Goal: Information Seeking & Learning: Learn about a topic

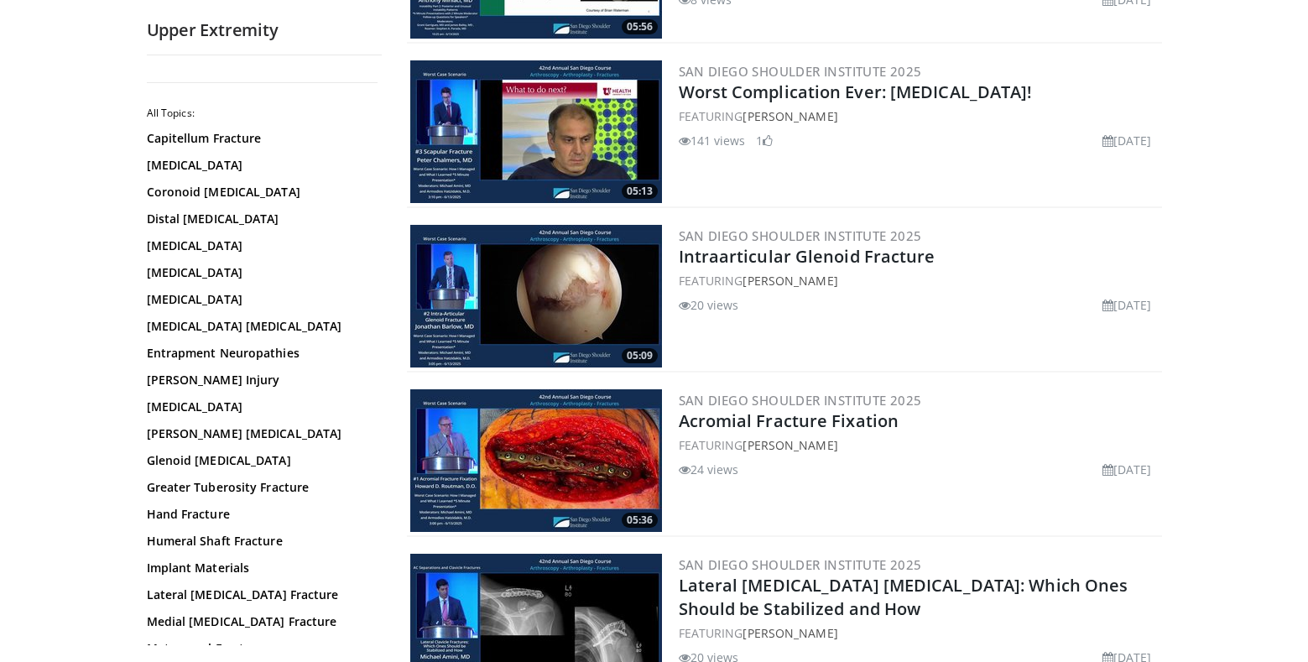
scroll to position [2978, 0]
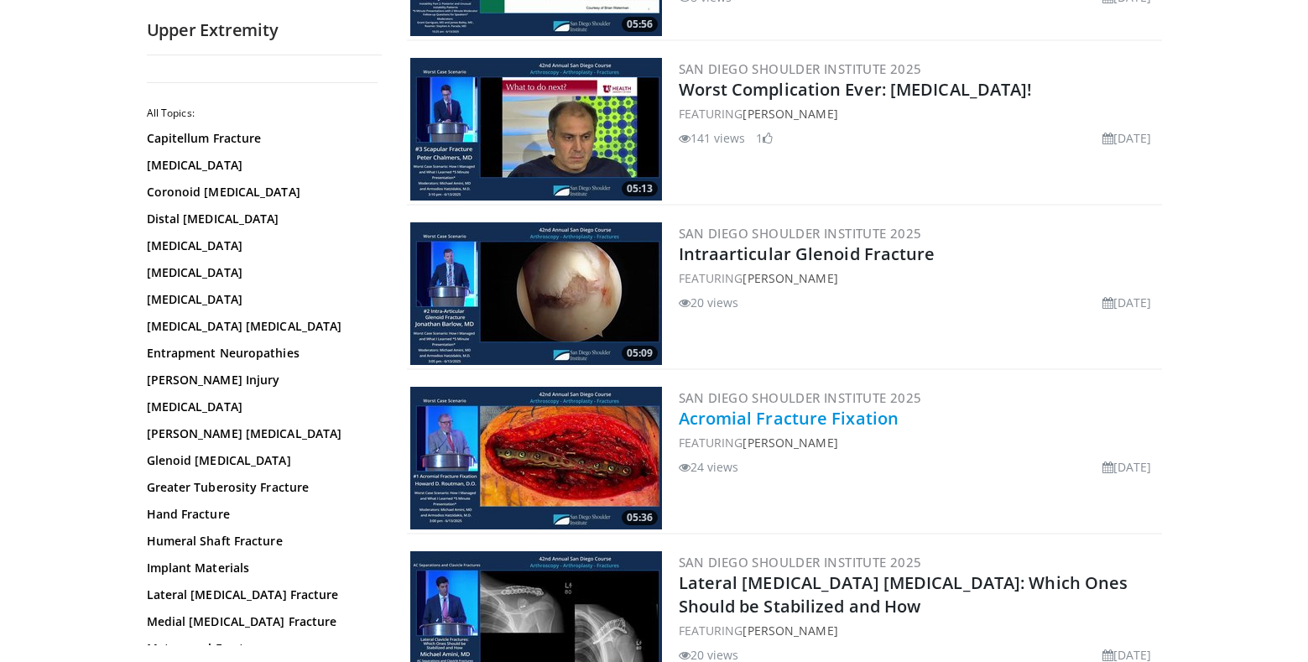
click at [751, 409] on link "Acromial Fracture Fixation" at bounding box center [789, 418] width 221 height 23
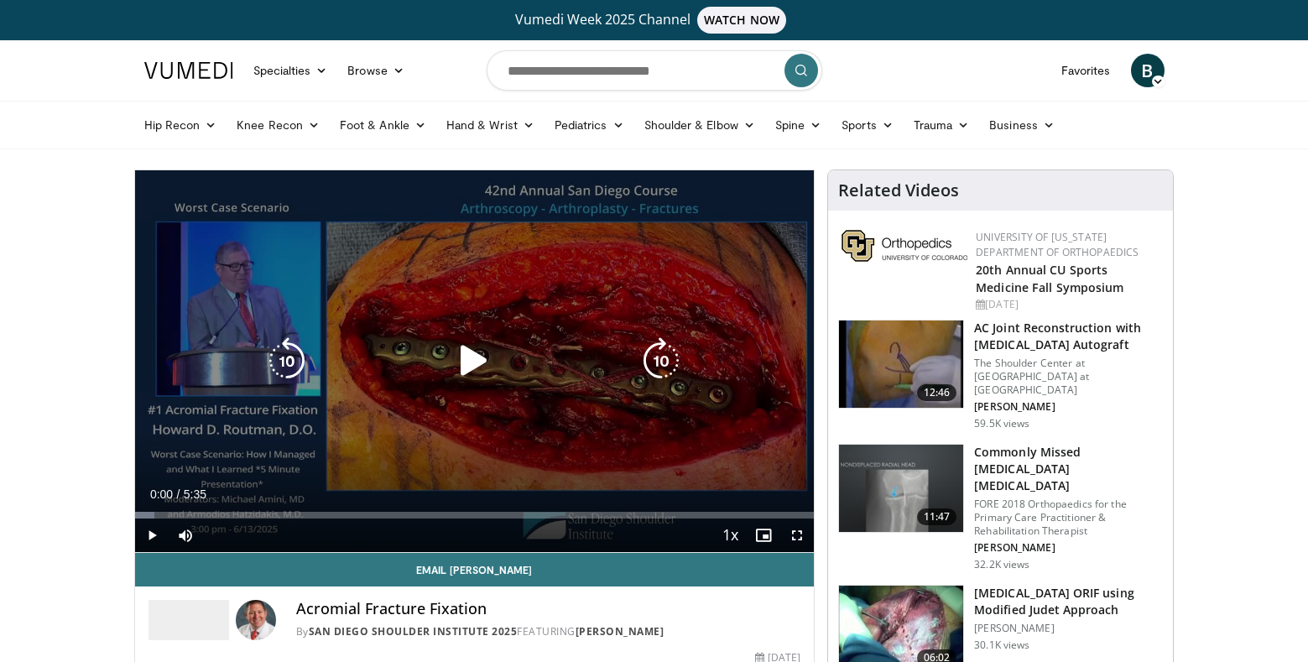
click at [475, 369] on icon "Video Player" at bounding box center [473, 360] width 47 height 47
click at [793, 533] on span "Video Player" at bounding box center [797, 535] width 34 height 34
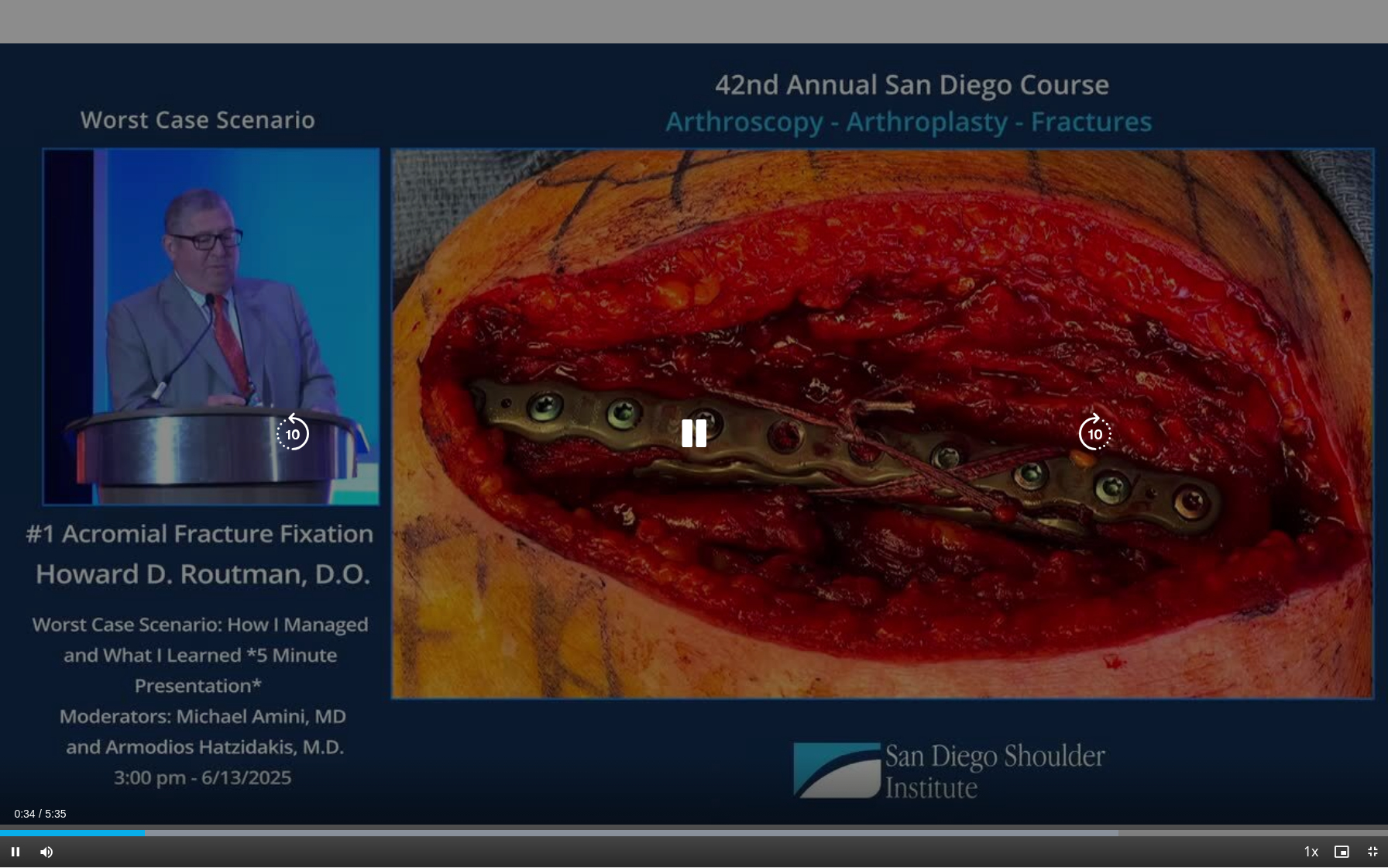
click at [982, 610] on div "10 seconds Tap to unmute" at bounding box center [694, 433] width 1388 height 867
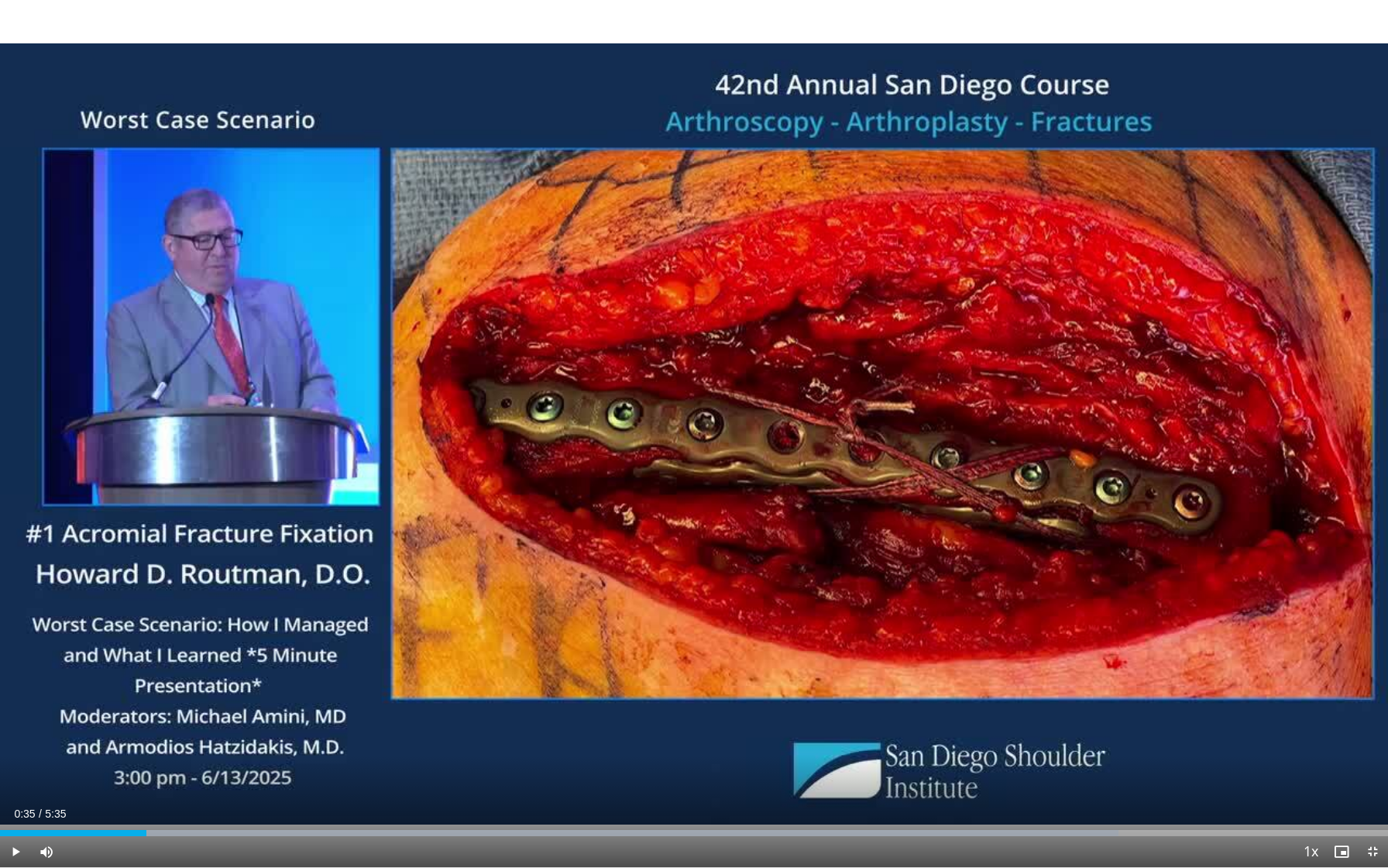
click at [982, 610] on div "10 seconds Tap to unmute" at bounding box center [694, 433] width 1388 height 867
click at [218, 610] on div "Current Time 4:42 / Duration 5:35 Pause Skip Backward Skip Forward Mute Loaded …" at bounding box center [694, 851] width 1388 height 31
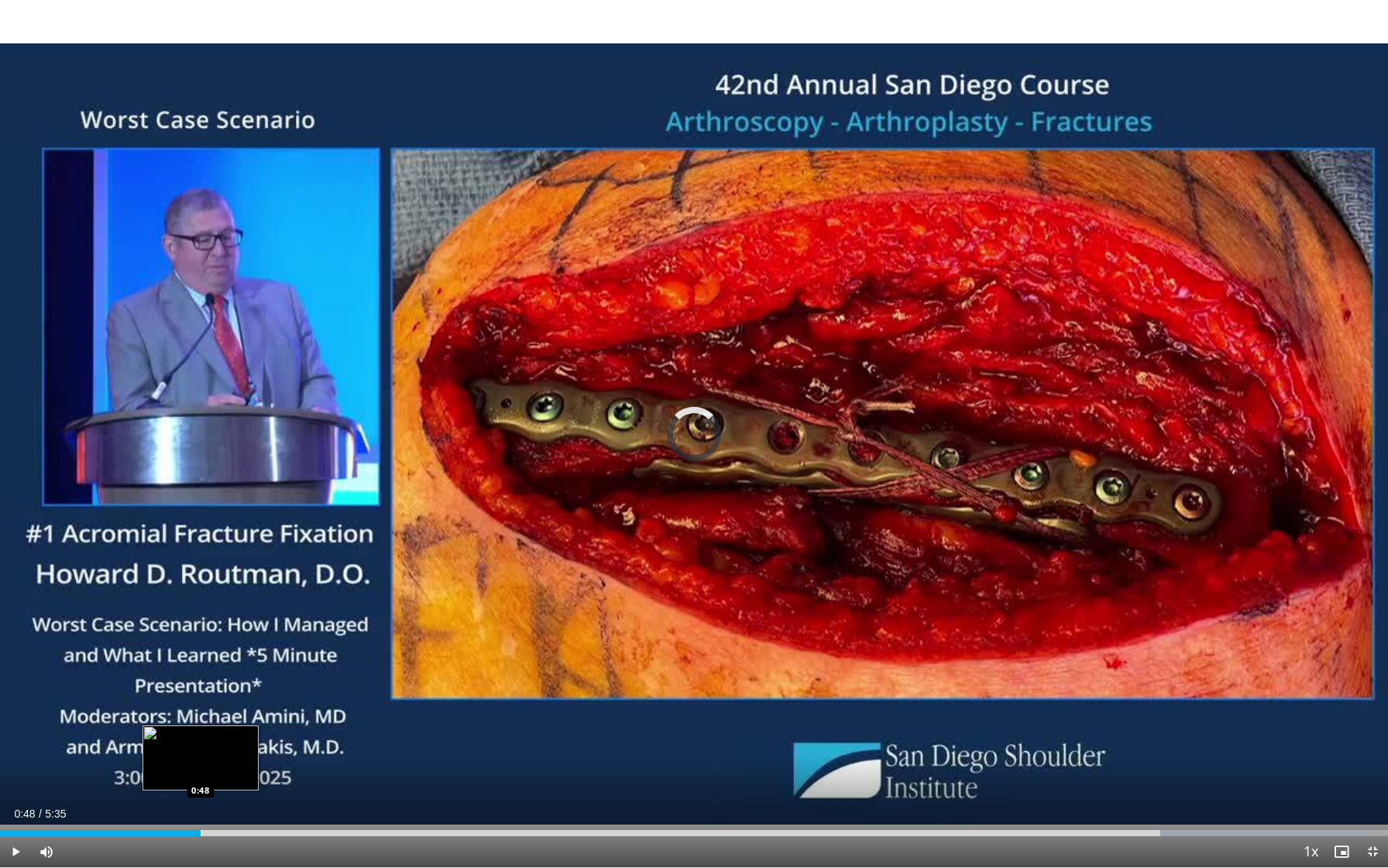
click at [200, 610] on div "Progress Bar" at bounding box center [201, 832] width 2 height 6
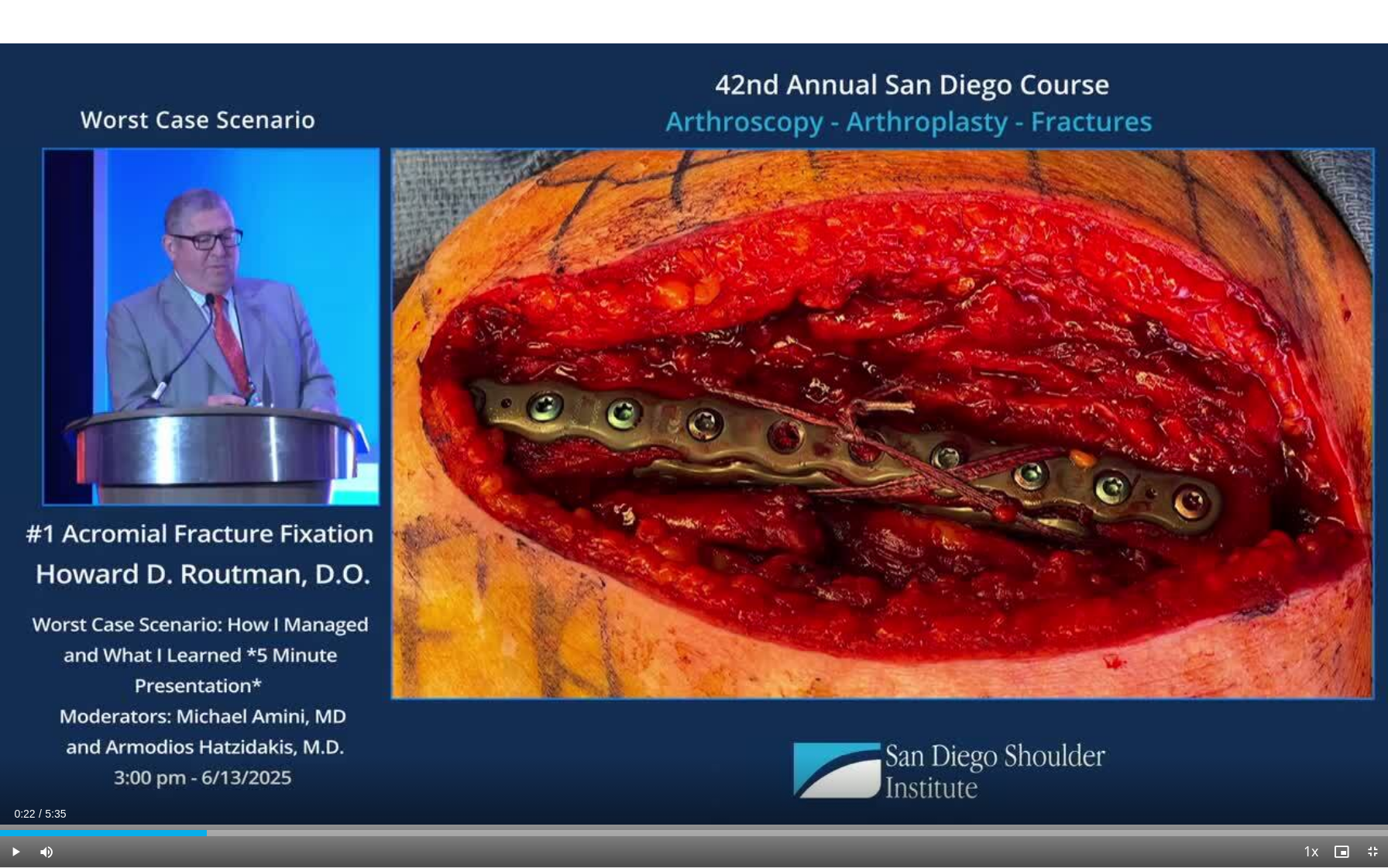
click at [94, 610] on div "Loaded : 14.74% 0:22 0:22" at bounding box center [694, 828] width 1388 height 15
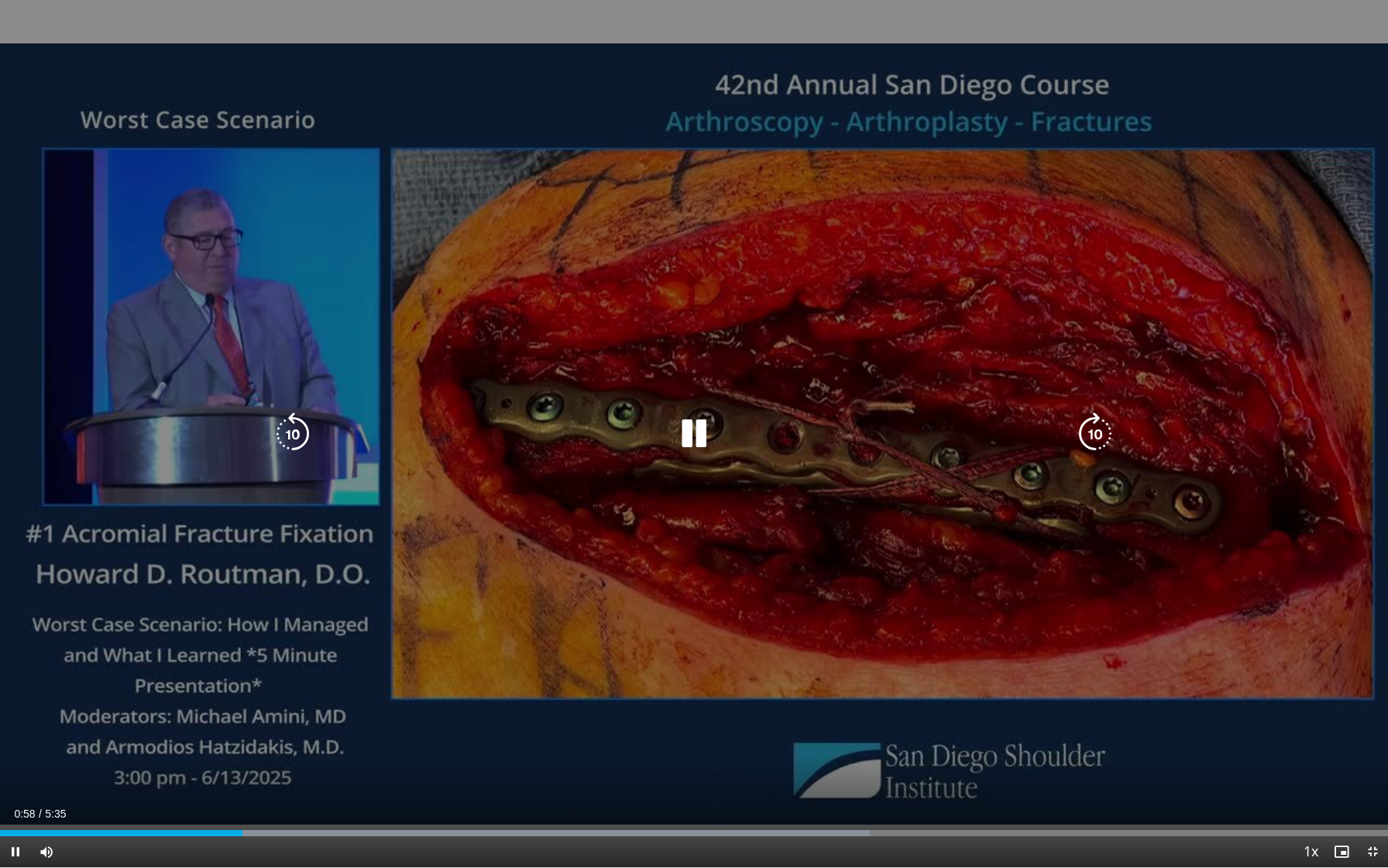
click at [308, 610] on div "10 seconds Tap to unmute" at bounding box center [694, 433] width 1388 height 867
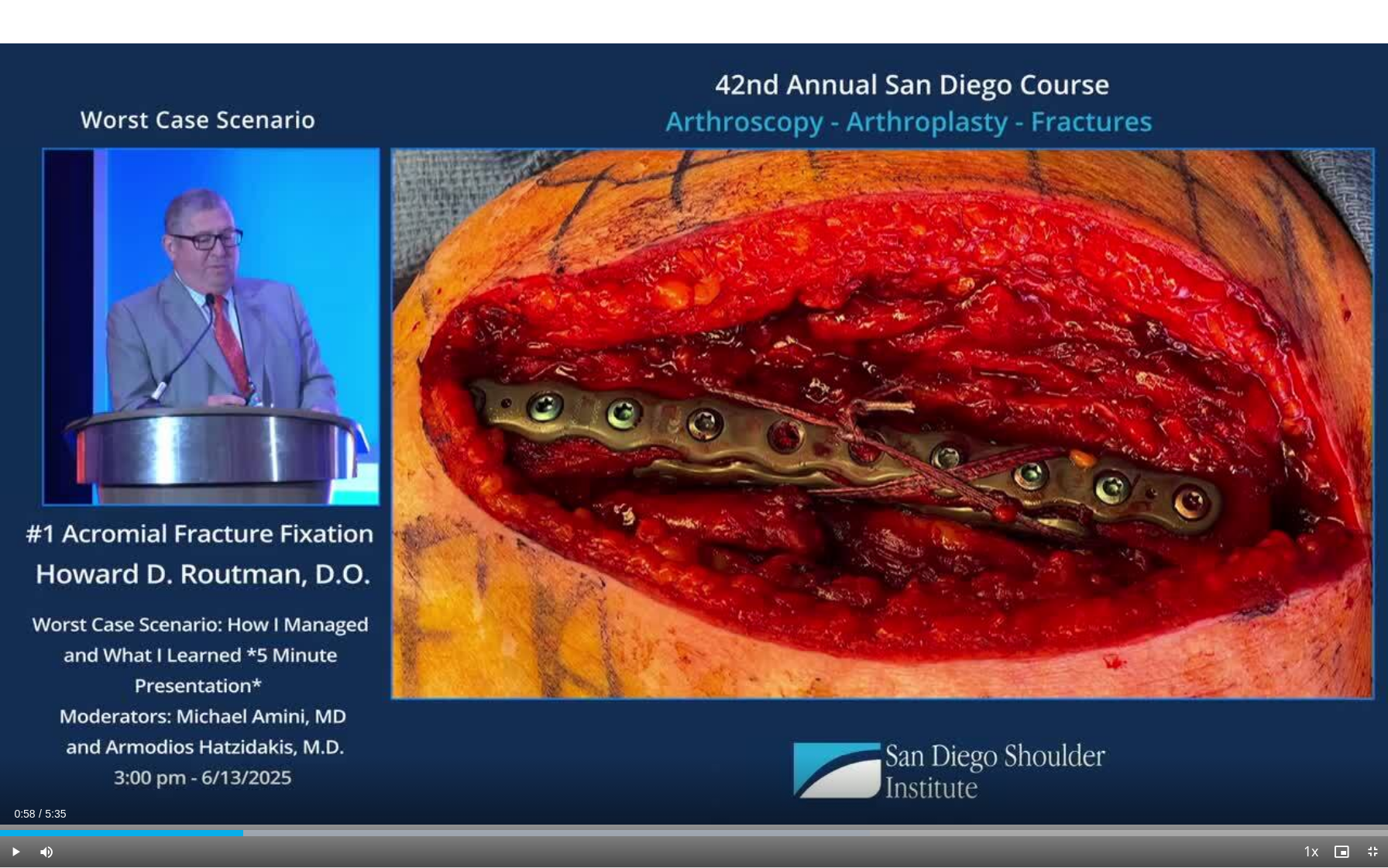
click at [308, 610] on div "10 seconds Tap to unmute" at bounding box center [694, 433] width 1388 height 867
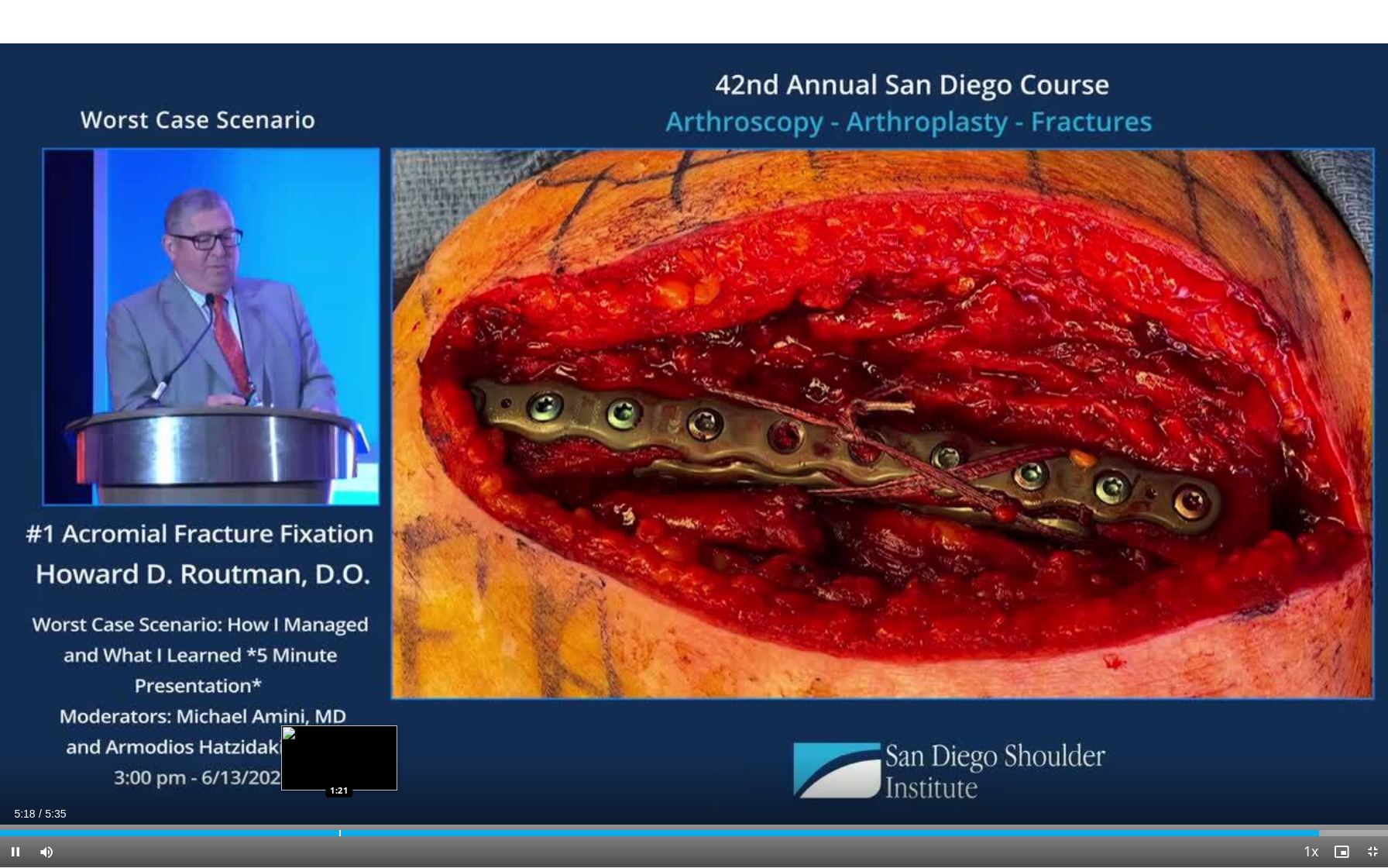
click at [339, 610] on div "Progress Bar" at bounding box center [340, 832] width 2 height 6
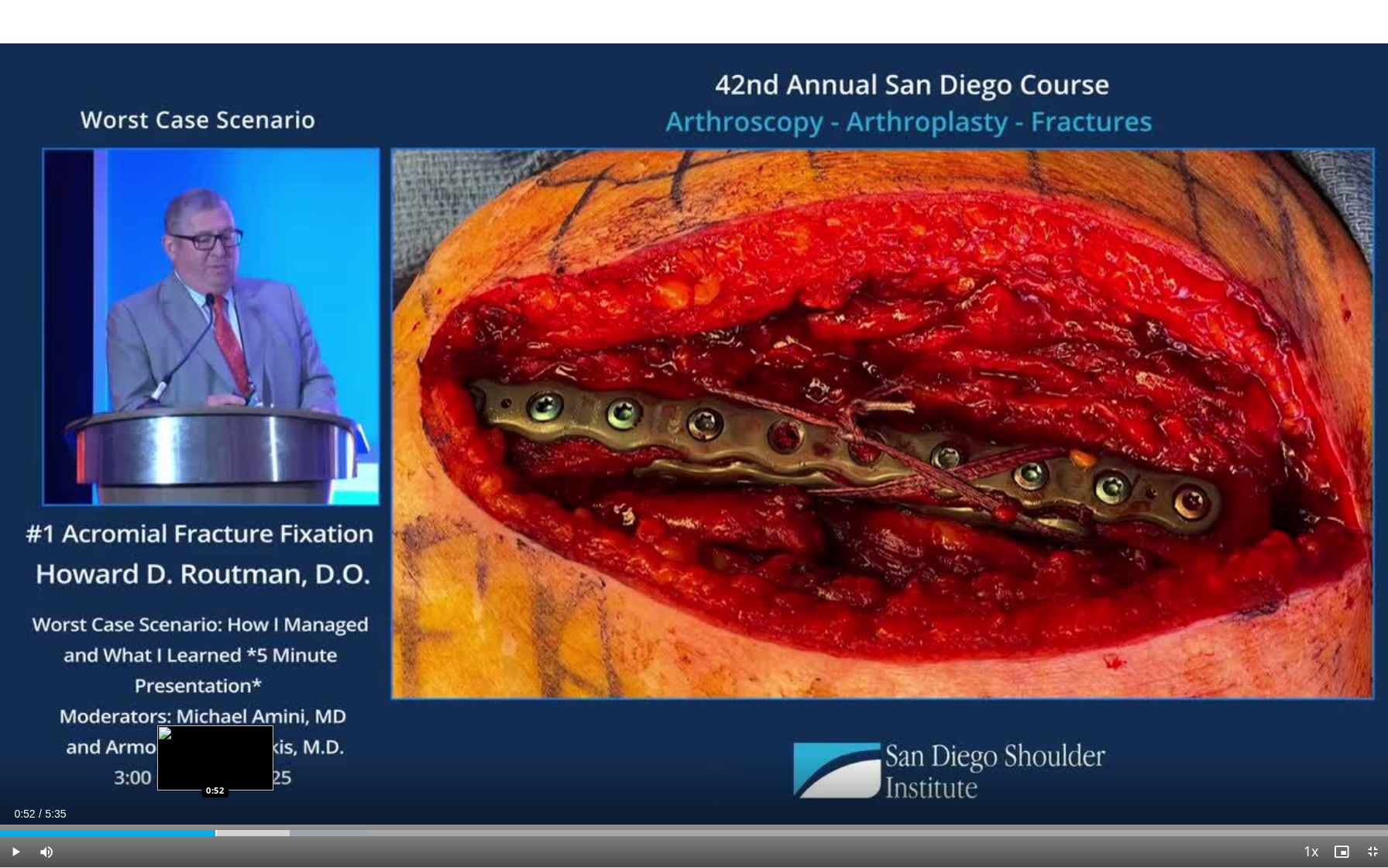
click at [215, 610] on div "Loaded : 26.54% 0:52 0:52" at bounding box center [694, 828] width 1388 height 15
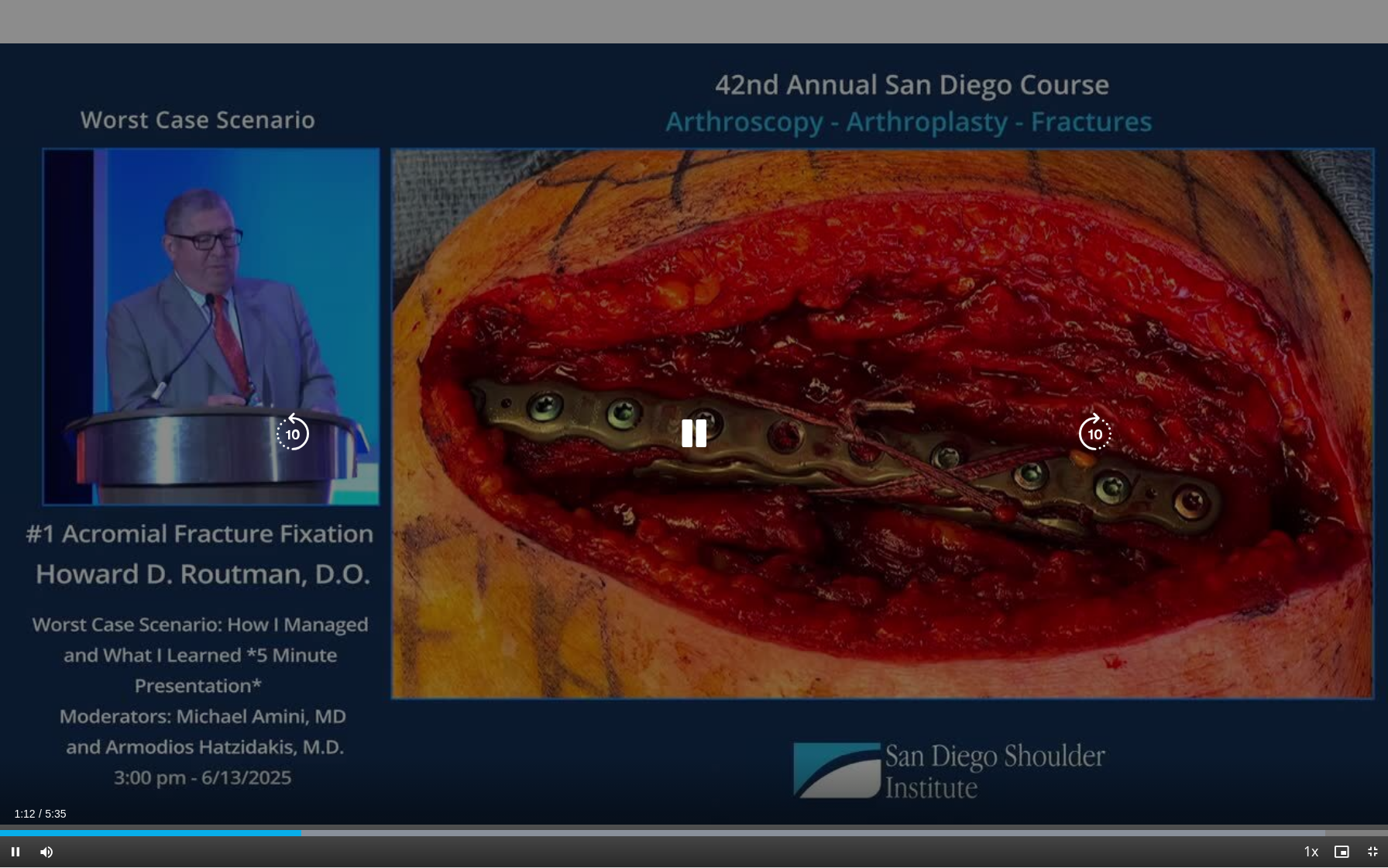
click at [211, 610] on div "10 seconds Tap to unmute" at bounding box center [694, 433] width 1388 height 867
click at [302, 610] on div "10 seconds Tap to unmute" at bounding box center [694, 433] width 1388 height 867
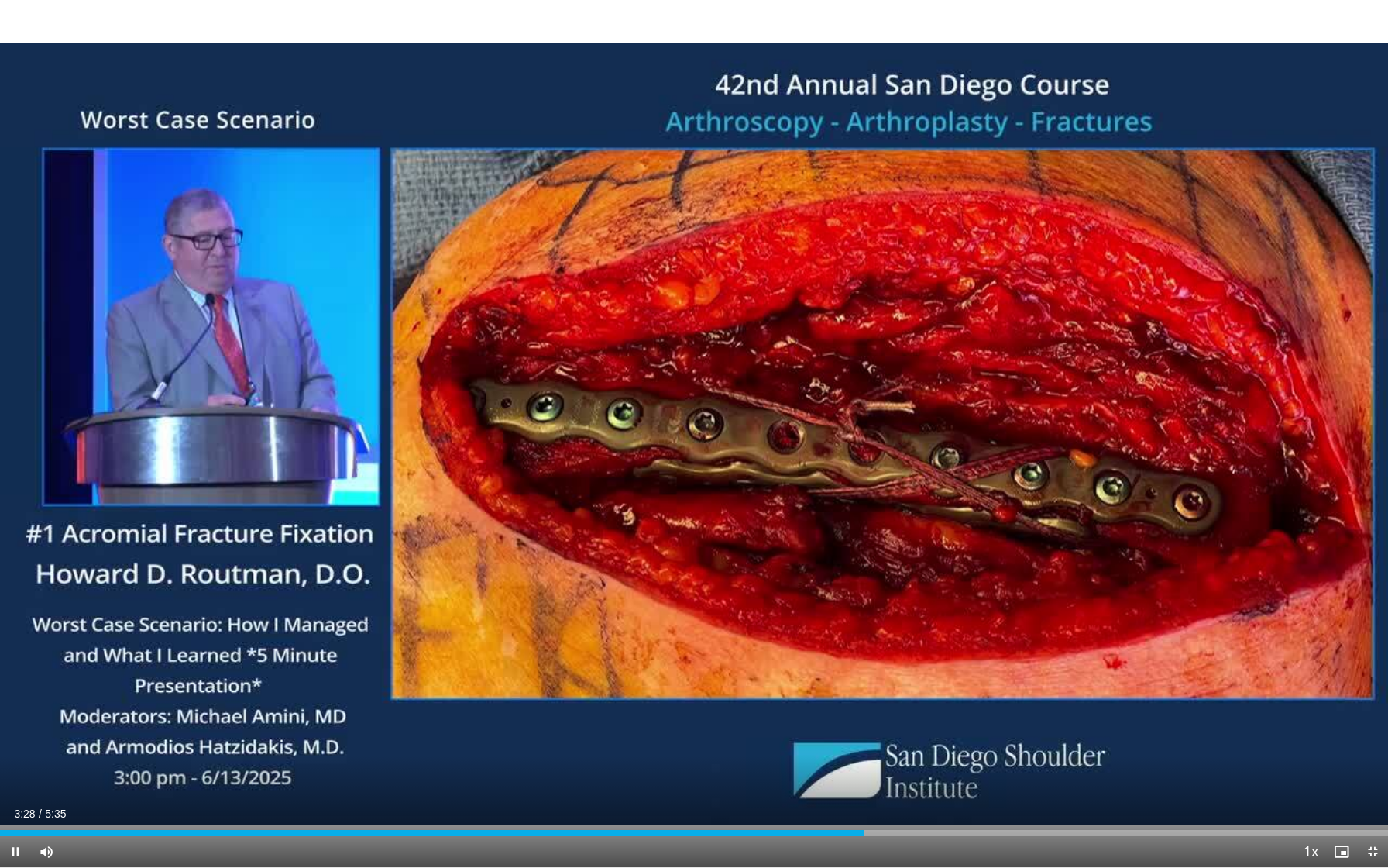
click at [863, 610] on div "Current Time 3:28 / Duration 5:35 Pause Skip Backward Skip Forward Mute Loaded …" at bounding box center [694, 851] width 1388 height 31
click at [863, 610] on div "Loaded : 23.86% 3:28 3:28" at bounding box center [694, 828] width 1388 height 15
click at [827, 610] on div "Current Time 3:30 / Duration 5:35" at bounding box center [694, 813] width 1388 height 14
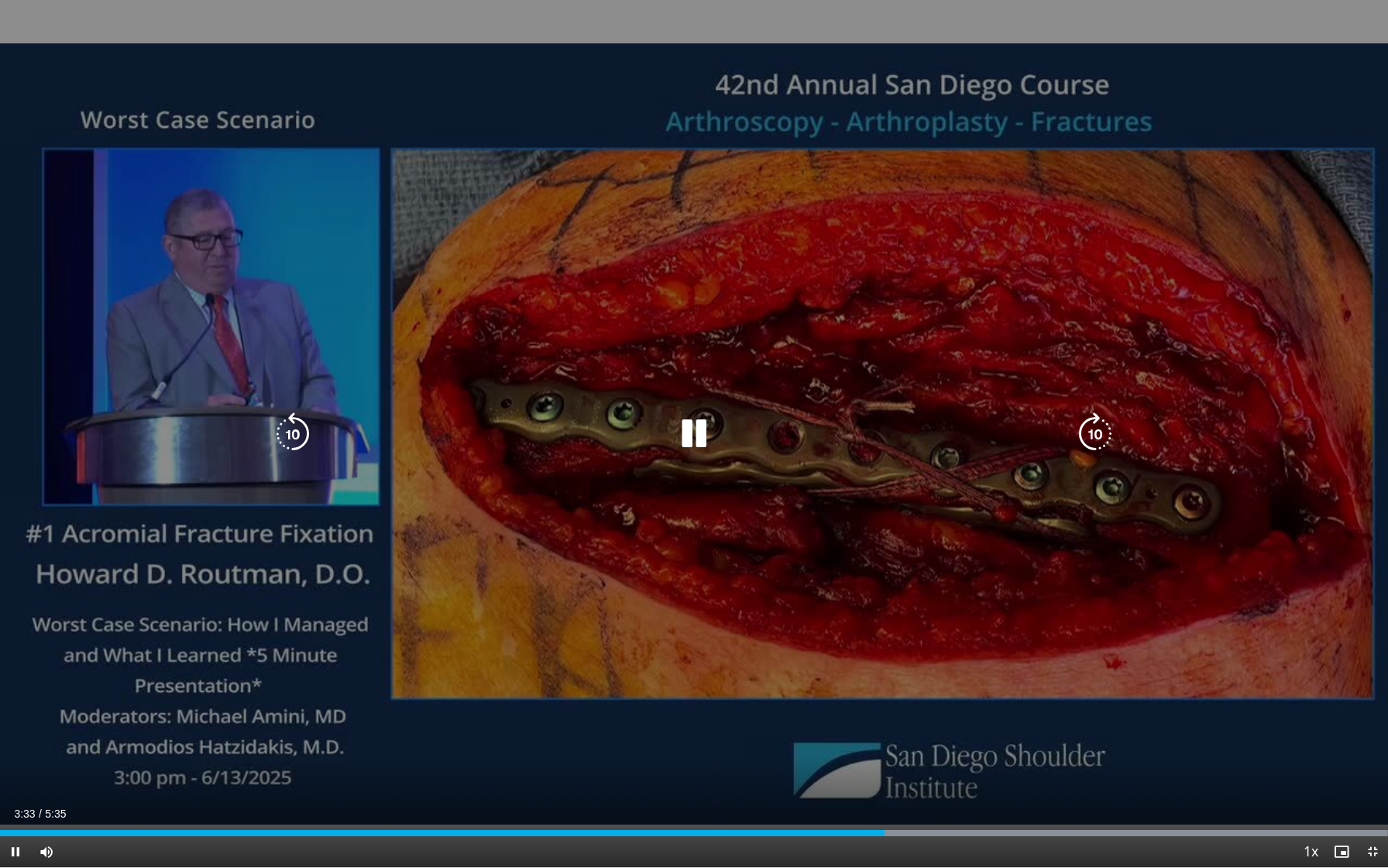
click at [688, 435] on icon "Video Player" at bounding box center [694, 433] width 43 height 43
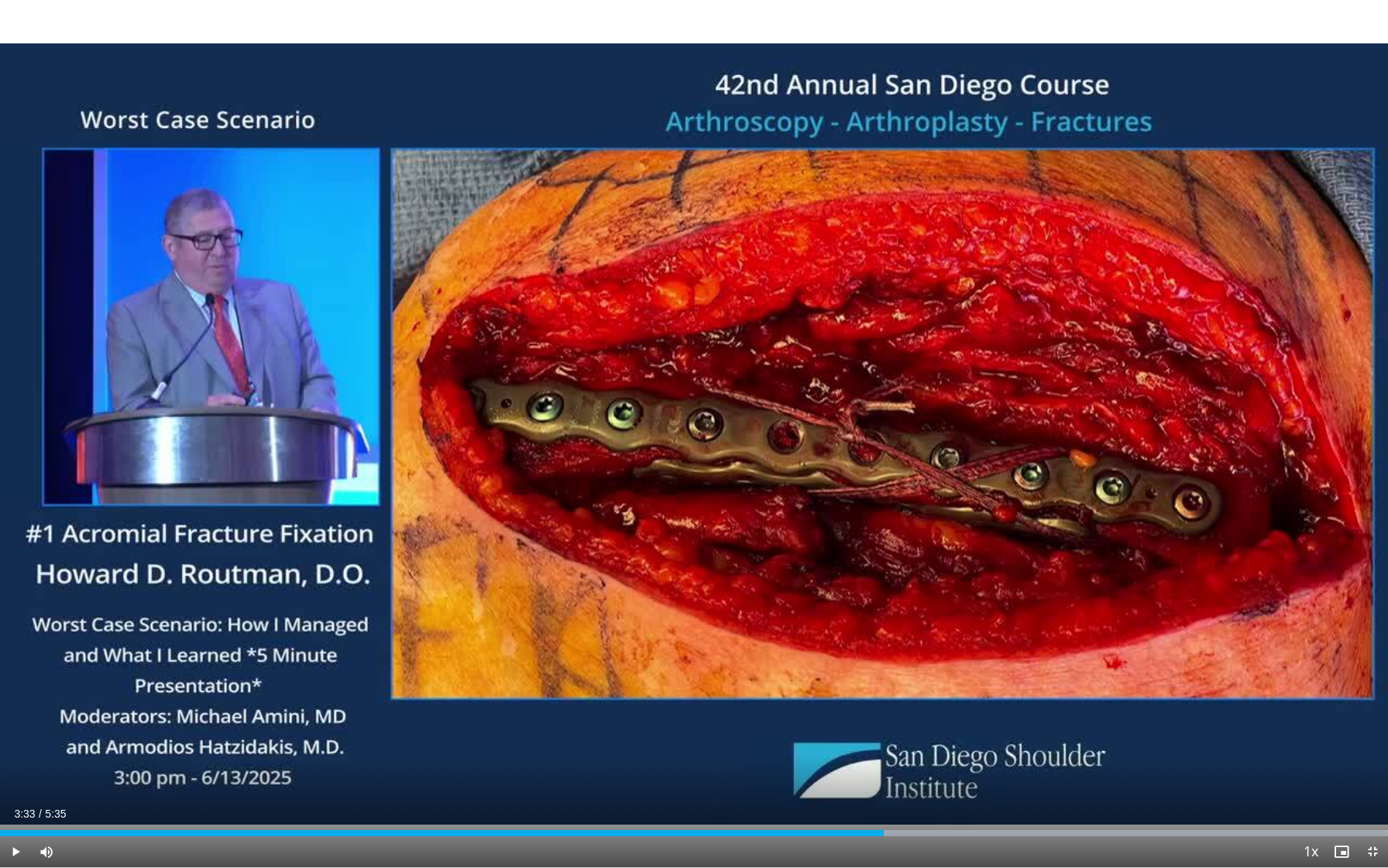
click at [884, 610] on div "Current Time 3:33 / Duration 5:35" at bounding box center [694, 813] width 1388 height 14
click at [15, 610] on span "Video Player" at bounding box center [16, 851] width 31 height 31
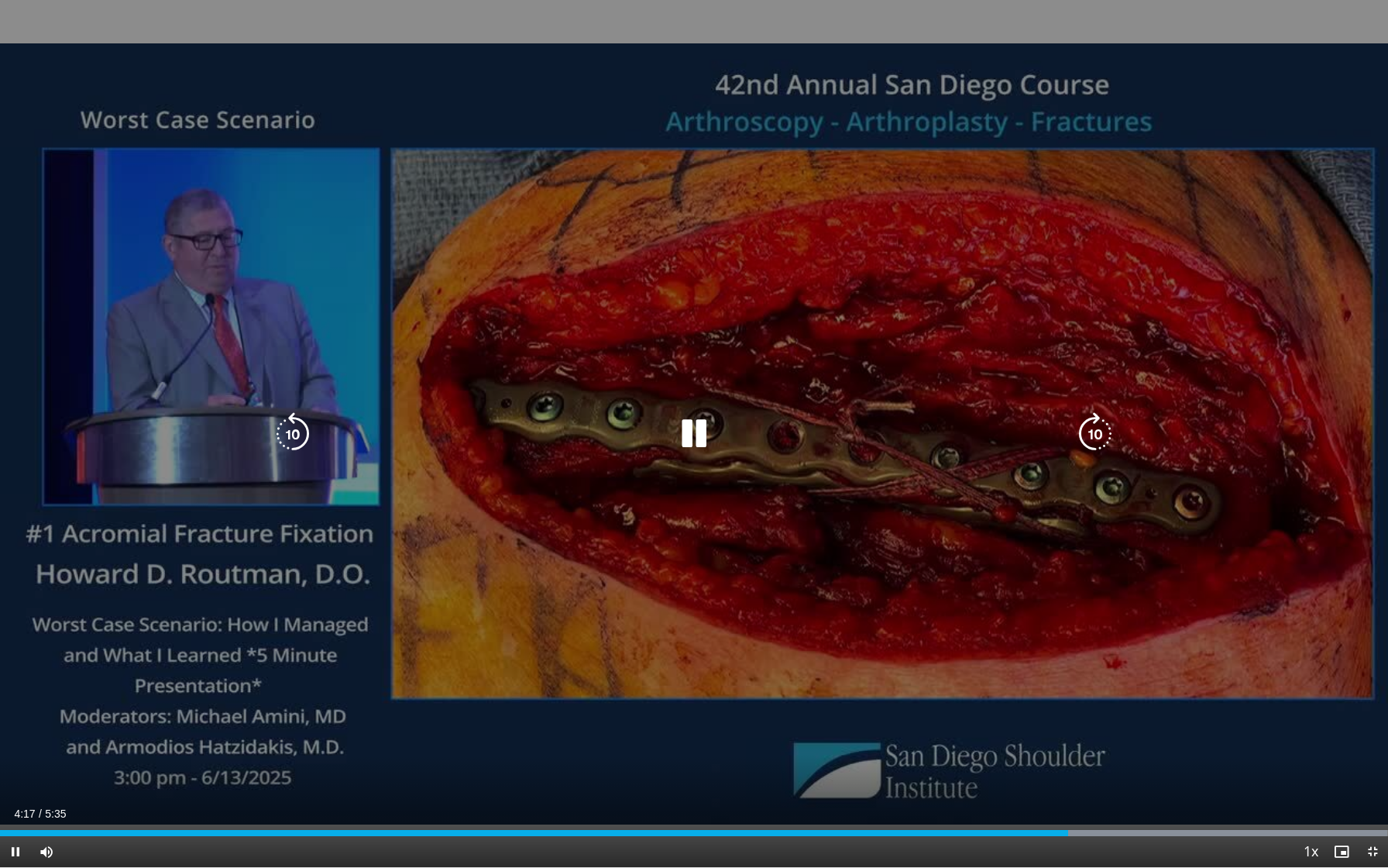
click at [695, 432] on icon "Video Player" at bounding box center [694, 433] width 43 height 43
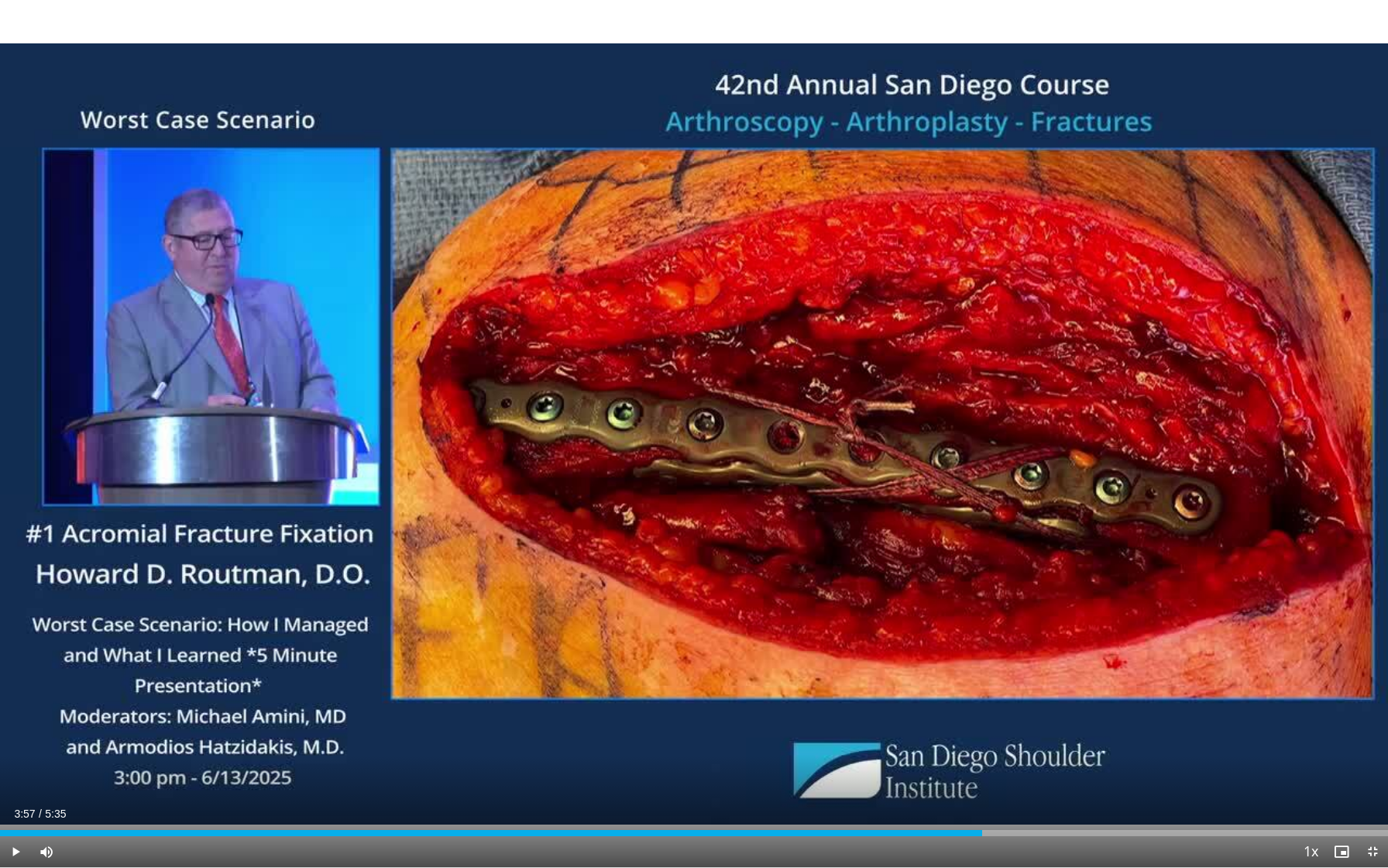
click at [12, 610] on span "Video Player" at bounding box center [16, 851] width 31 height 31
click at [1122, 610] on div "Current Time 4:31 / Duration 5:35" at bounding box center [694, 813] width 1388 height 14
click at [1132, 610] on div "Current Time 4:34 / Duration 5:35 Pause Skip Backward Skip Forward Mute Loaded …" at bounding box center [694, 851] width 1388 height 31
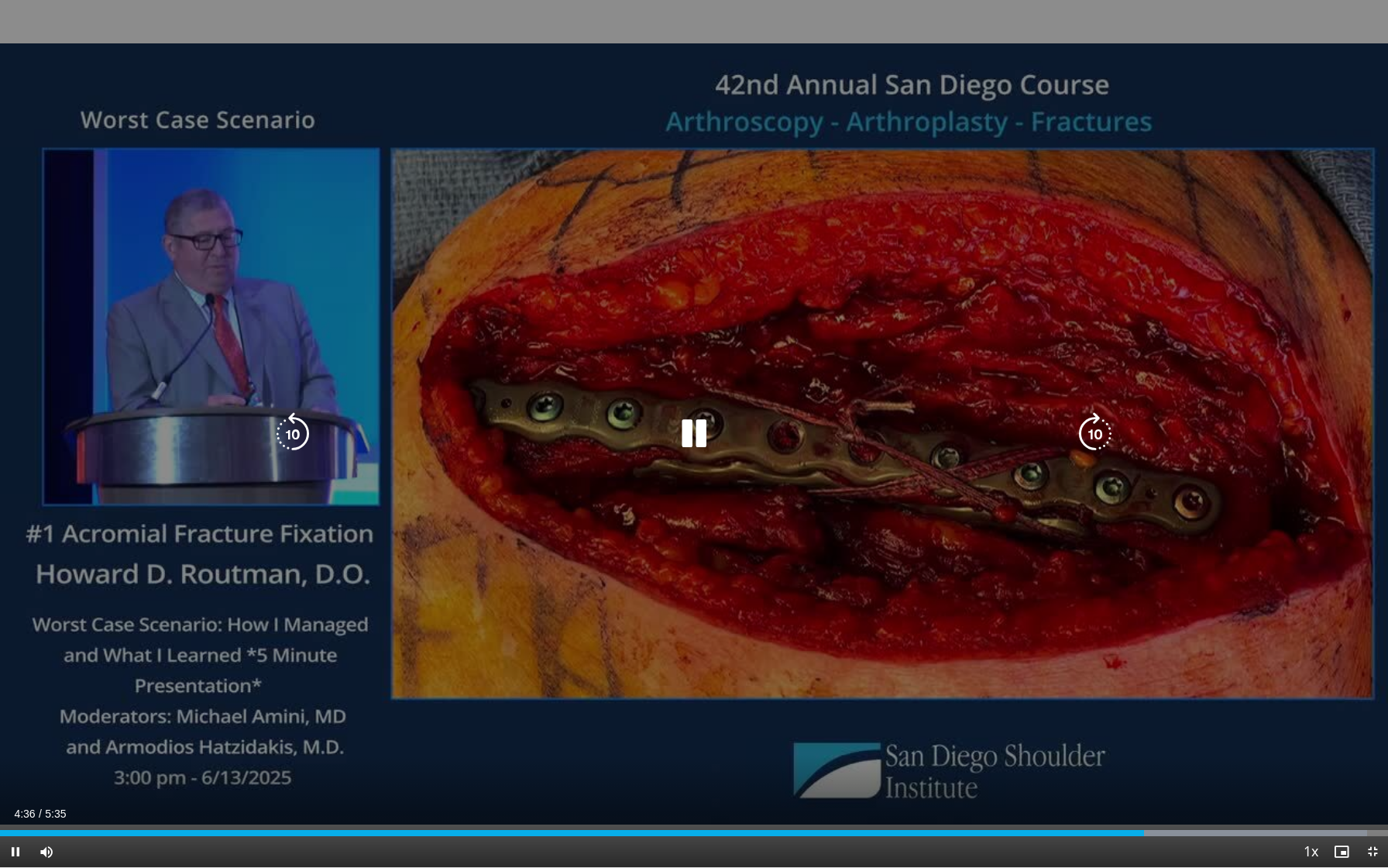
click at [688, 450] on icon "Video Player" at bounding box center [694, 433] width 43 height 43
click at [700, 429] on icon "Video Player" at bounding box center [694, 433] width 43 height 43
click at [694, 435] on icon "Video Player" at bounding box center [694, 433] width 43 height 43
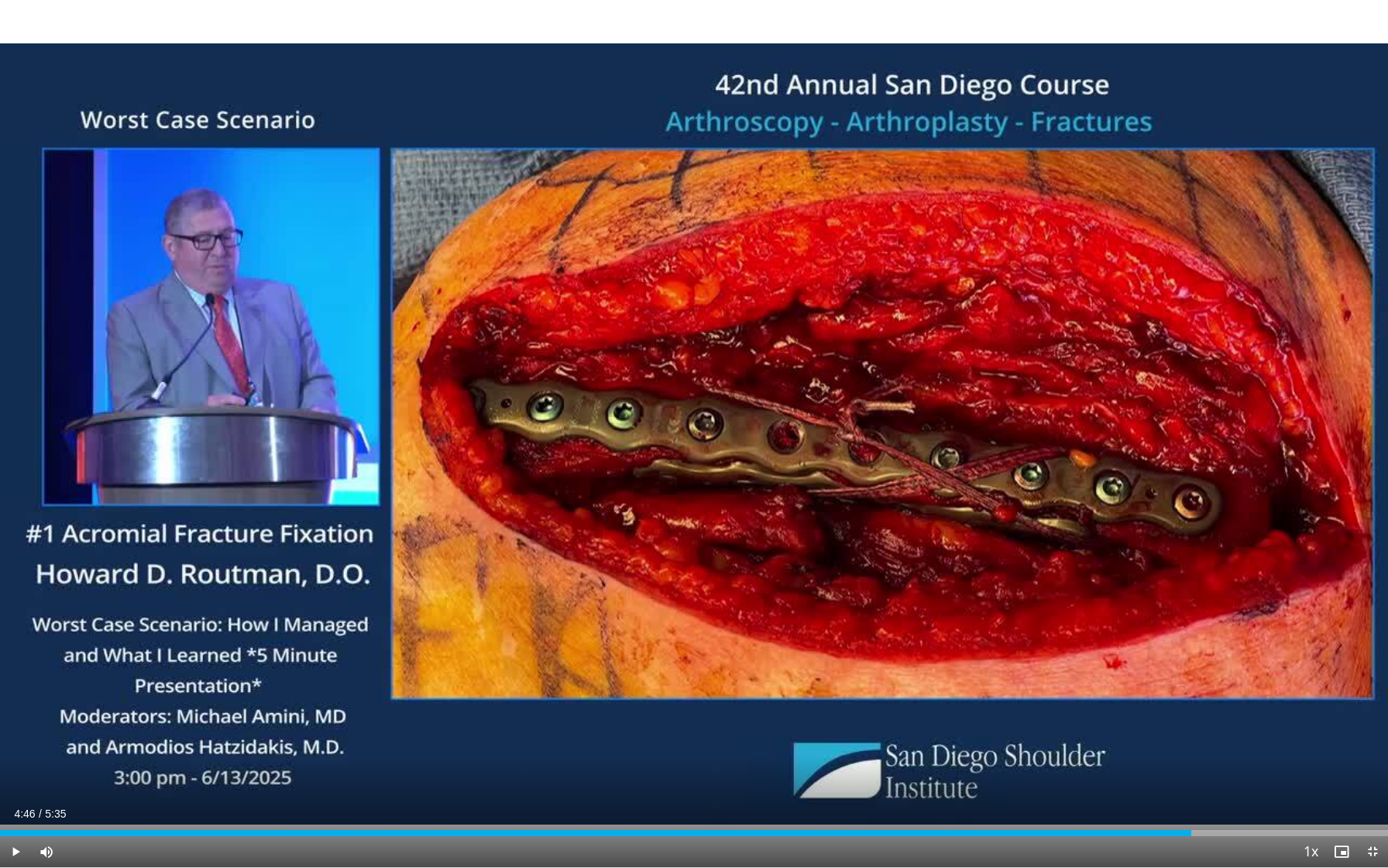
click at [17, 610] on span "Video Player" at bounding box center [16, 851] width 31 height 31
click at [191, 610] on div "Loaded : 85.73% 5:03 0:46" at bounding box center [694, 828] width 1388 height 15
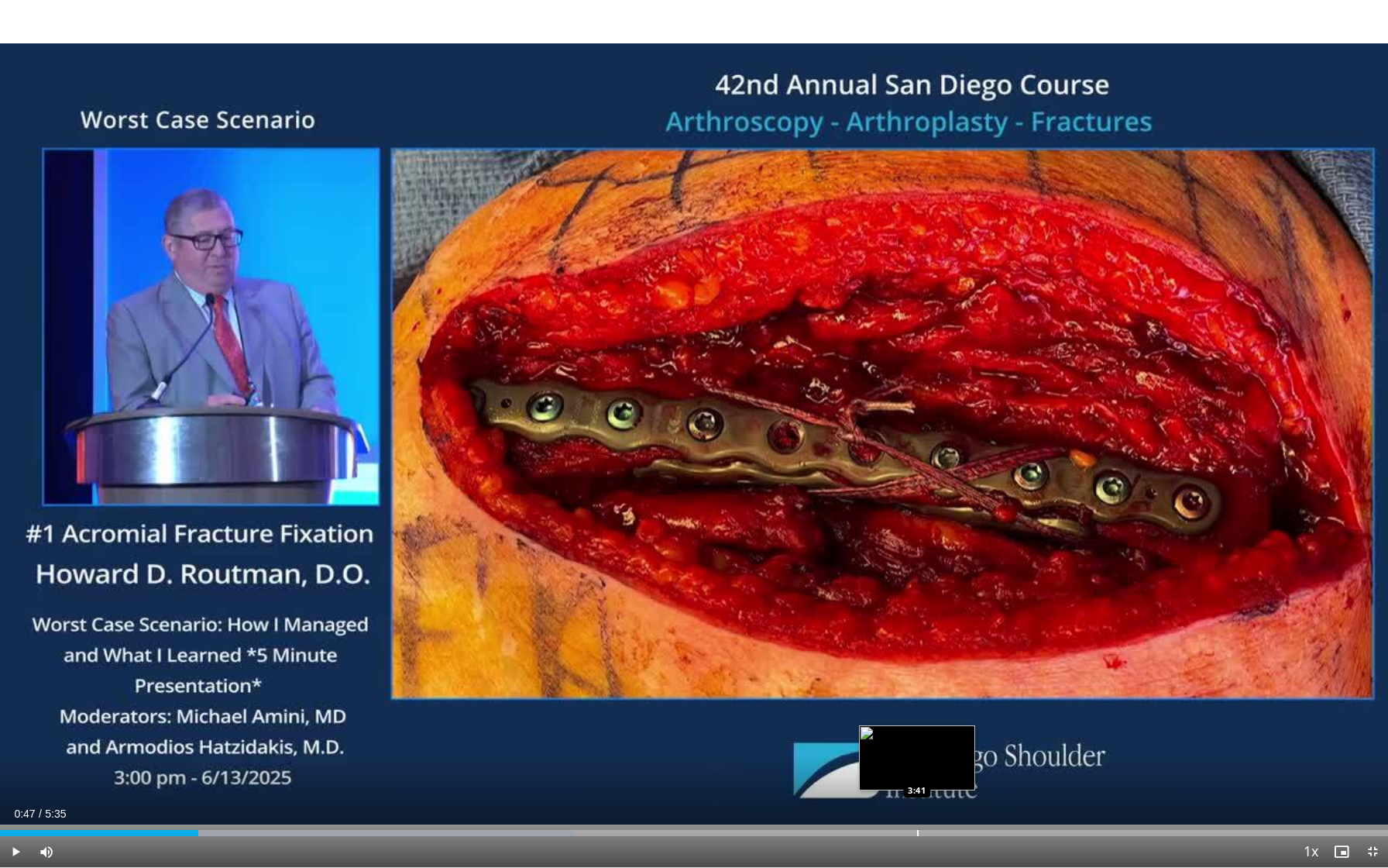
click at [920, 610] on div "Loaded : 41.36% 0:47 3:41" at bounding box center [694, 832] width 1388 height 6
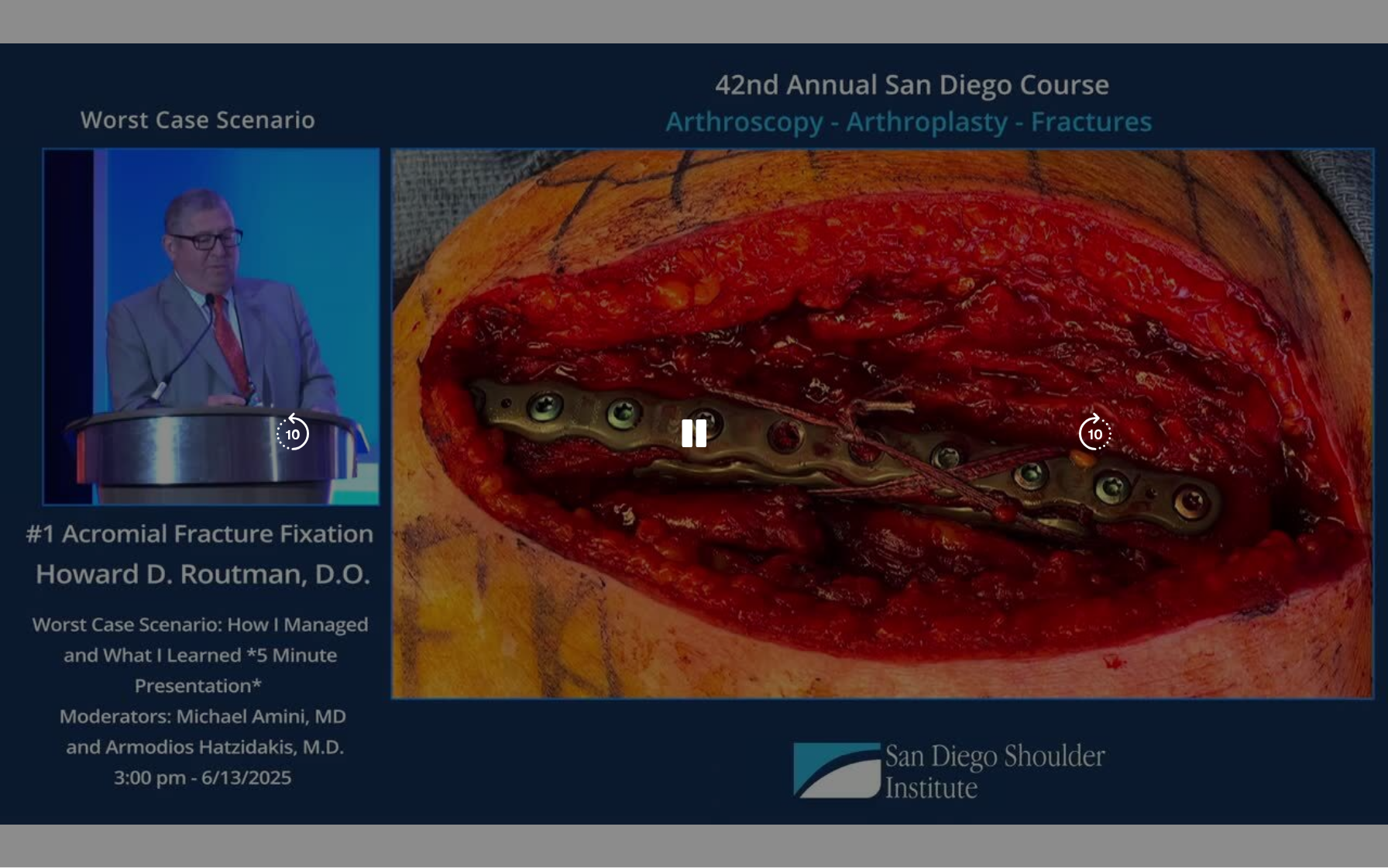
click at [0, 0] on div "Progress Bar" at bounding box center [0, 0] width 0 height 0
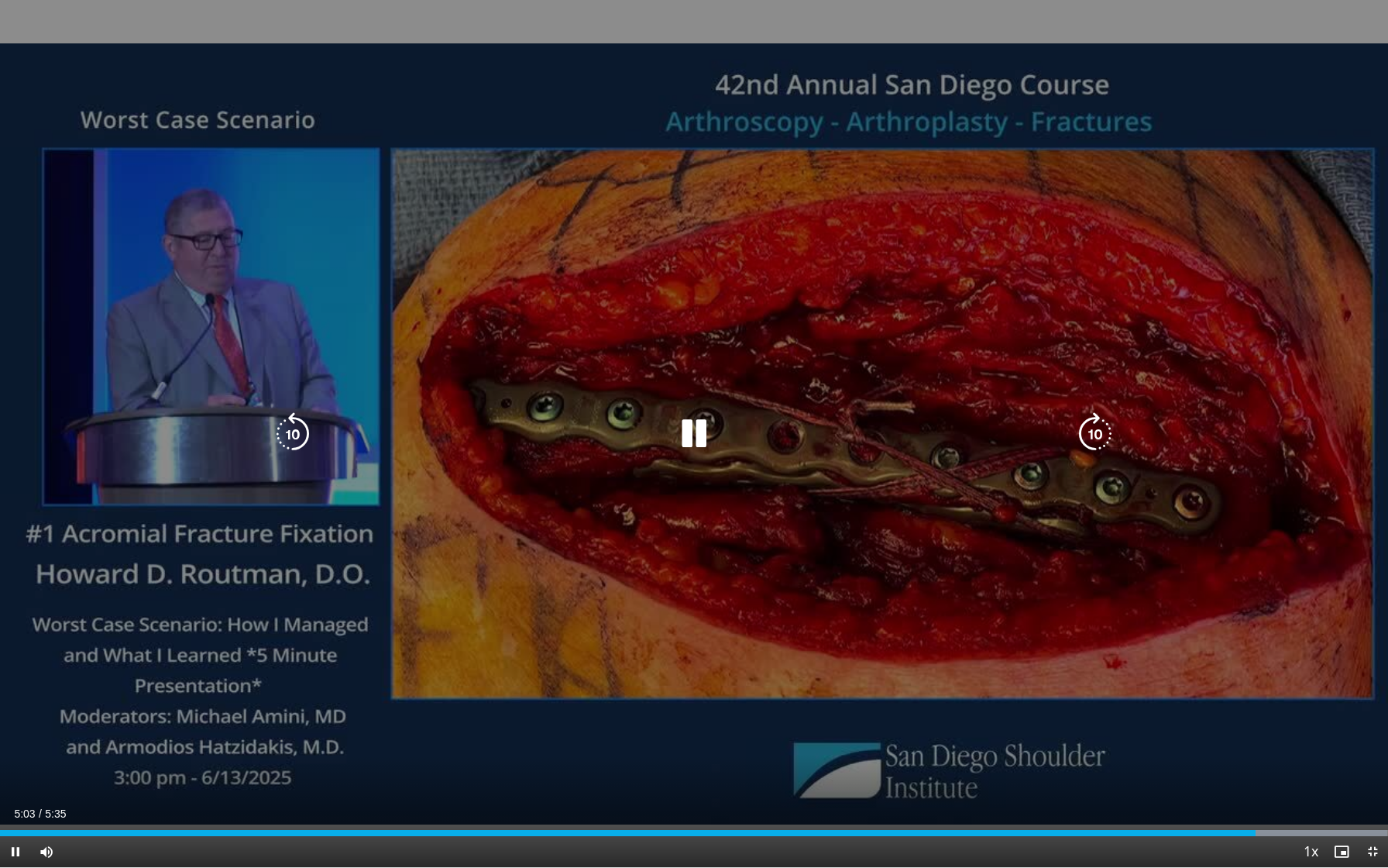
click at [1024, 610] on div "10 seconds Tap to unmute" at bounding box center [694, 433] width 1388 height 867
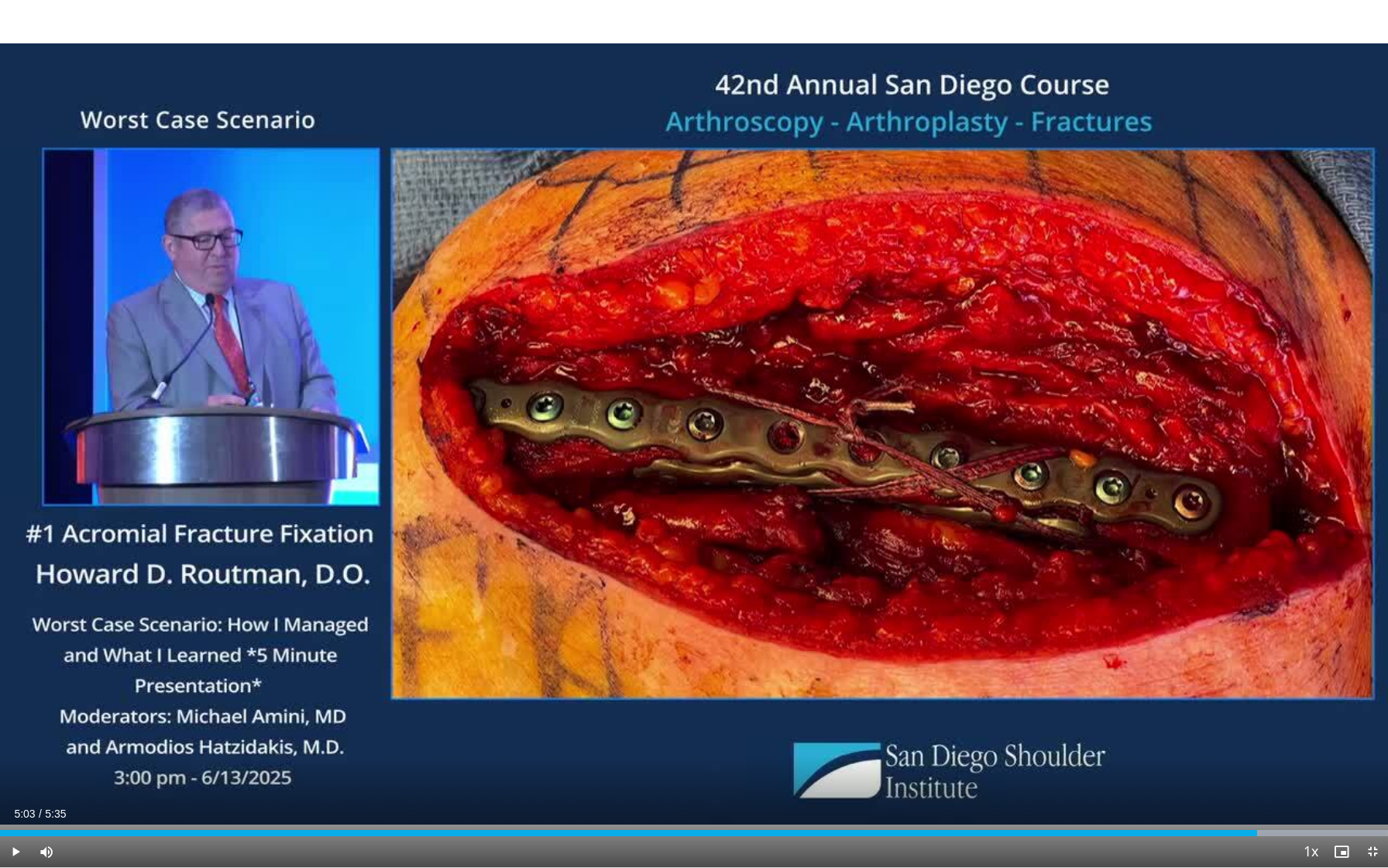
click at [17, 610] on span "Video Player" at bounding box center [16, 851] width 31 height 31
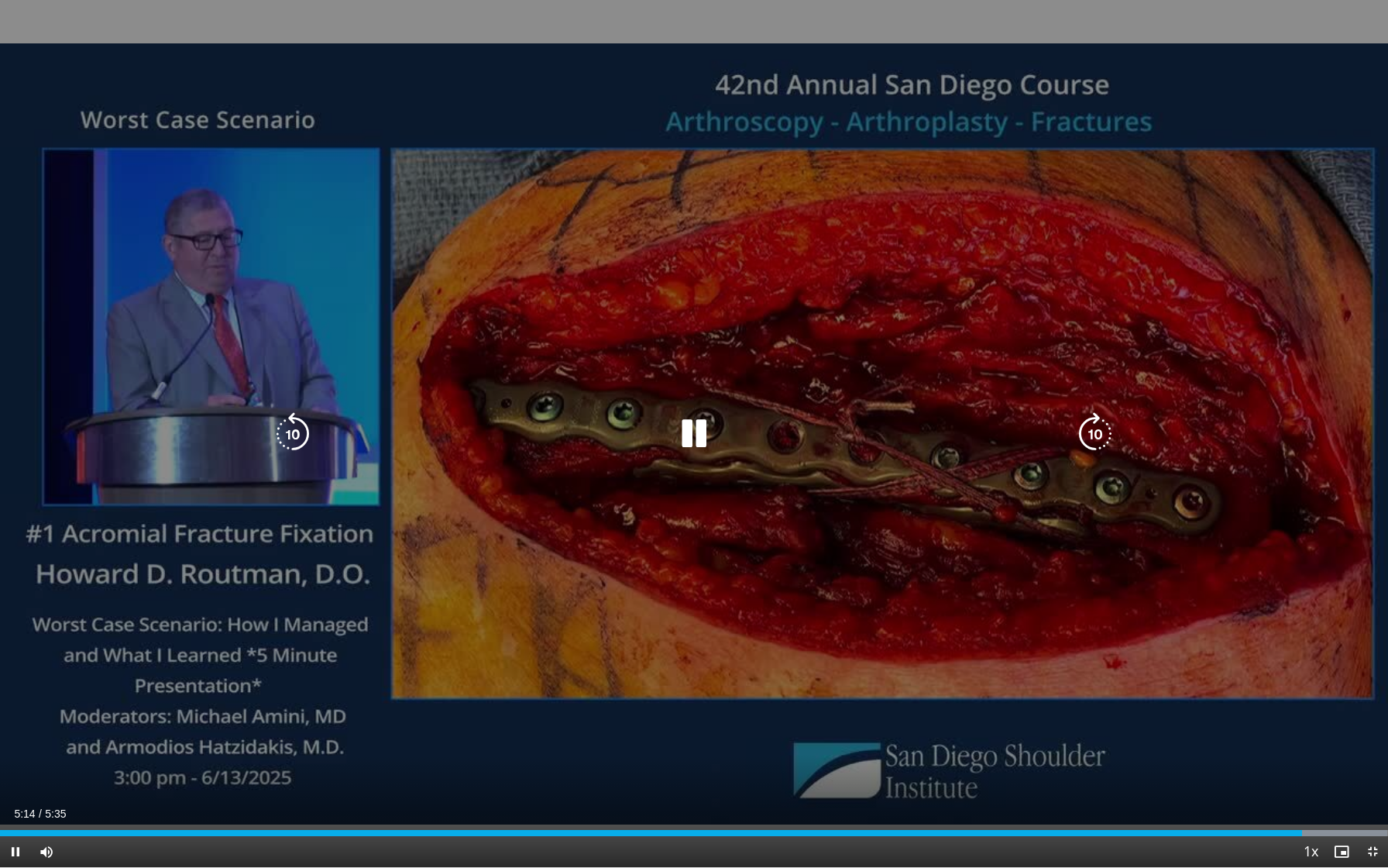
click at [694, 440] on icon "Video Player" at bounding box center [694, 433] width 43 height 43
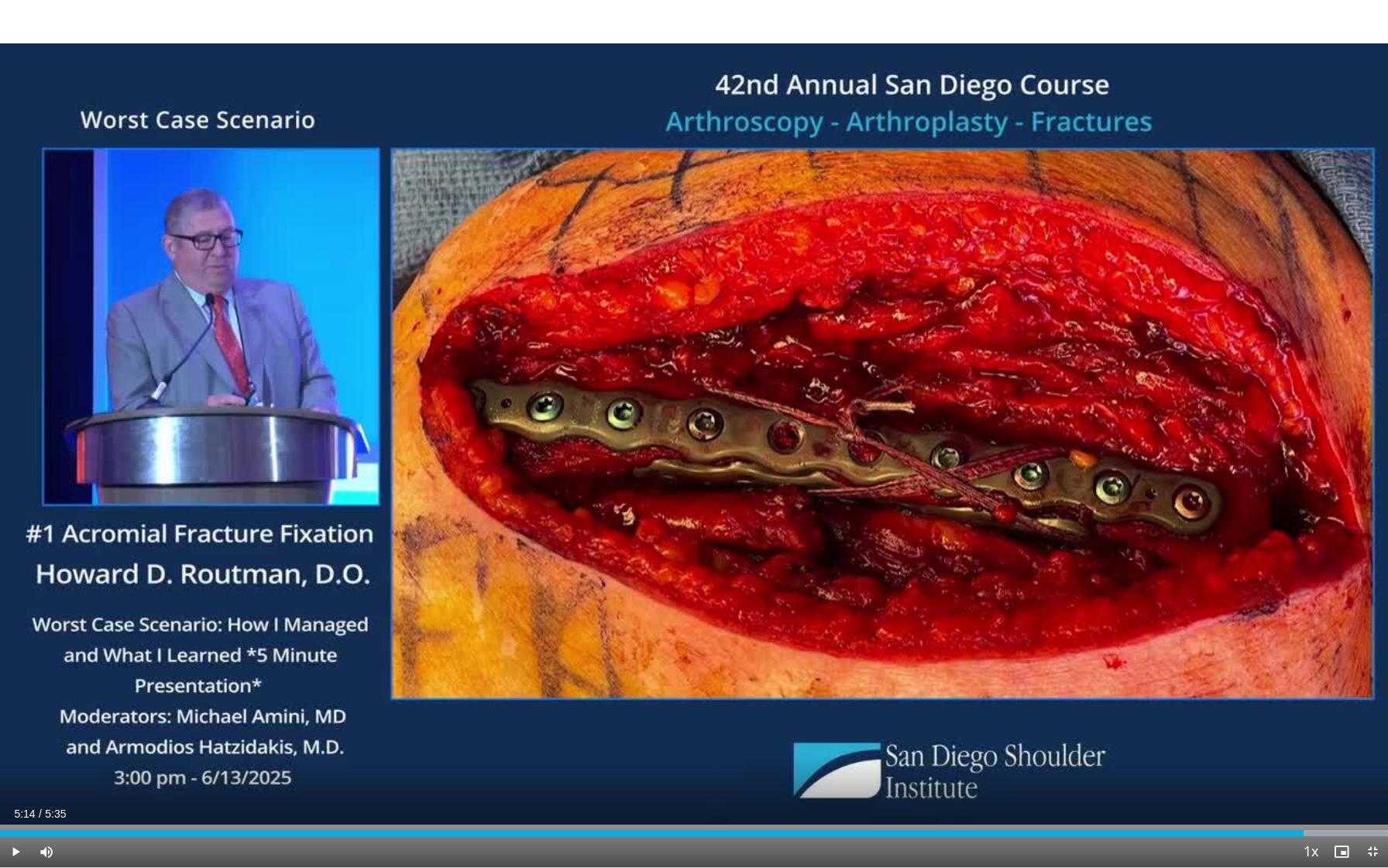
click at [1207, 610] on div "5:14" at bounding box center [652, 832] width 1304 height 6
click at [19, 610] on span "Video Player" at bounding box center [16, 851] width 31 height 31
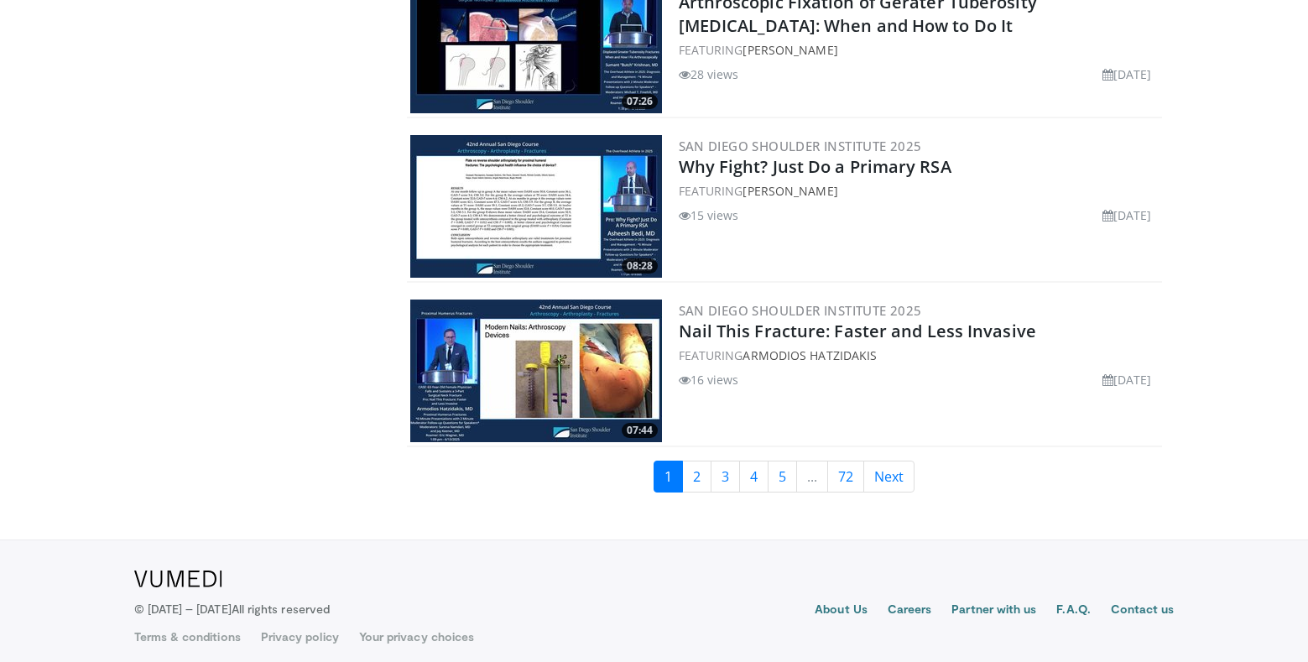
scroll to position [3886, 0]
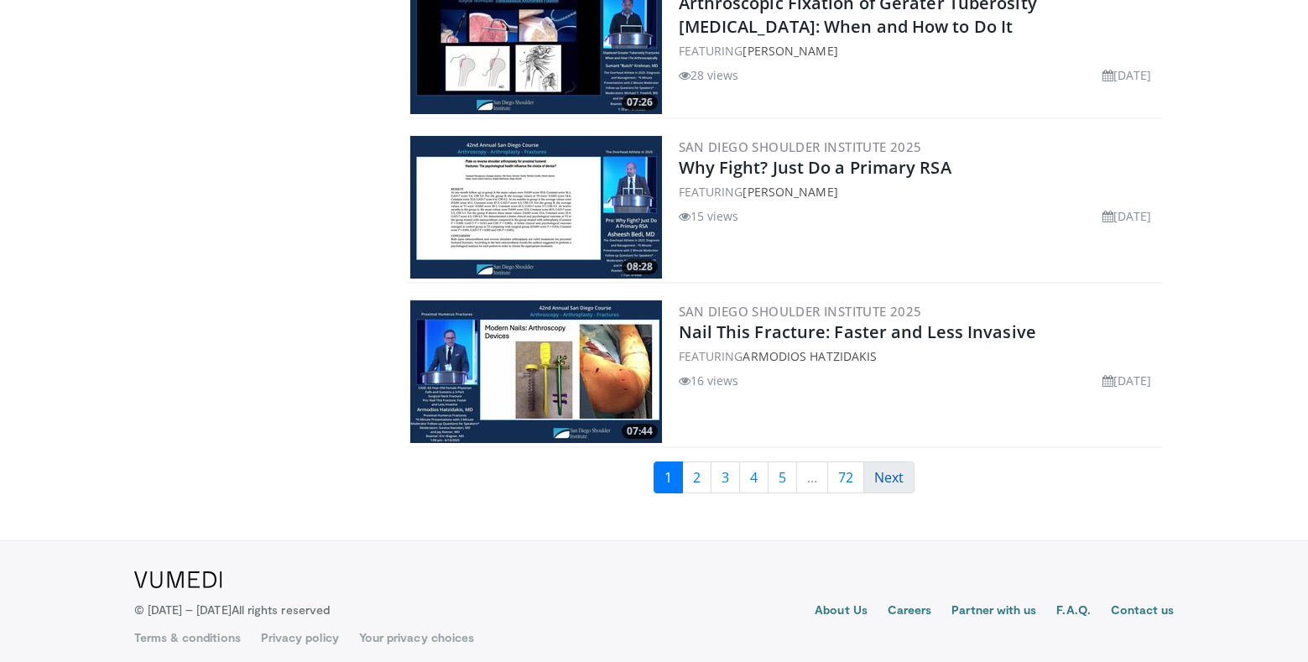
click at [886, 469] on link "Next" at bounding box center [888, 477] width 51 height 32
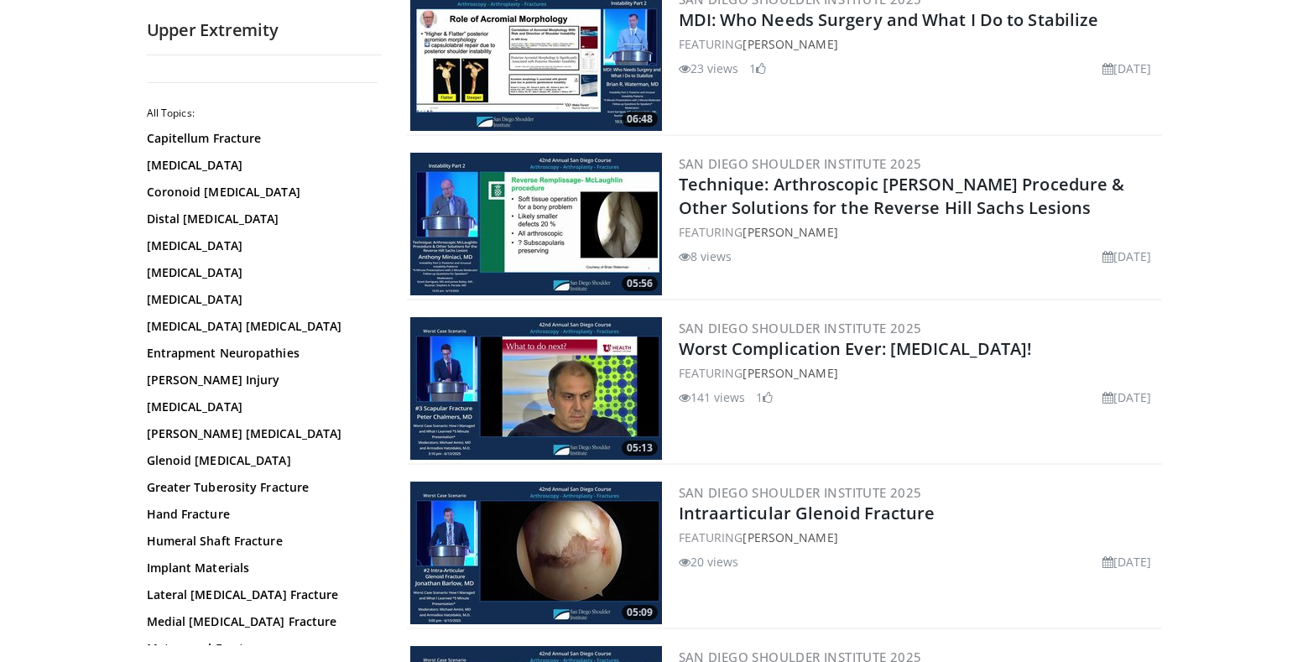
scroll to position [2788, 0]
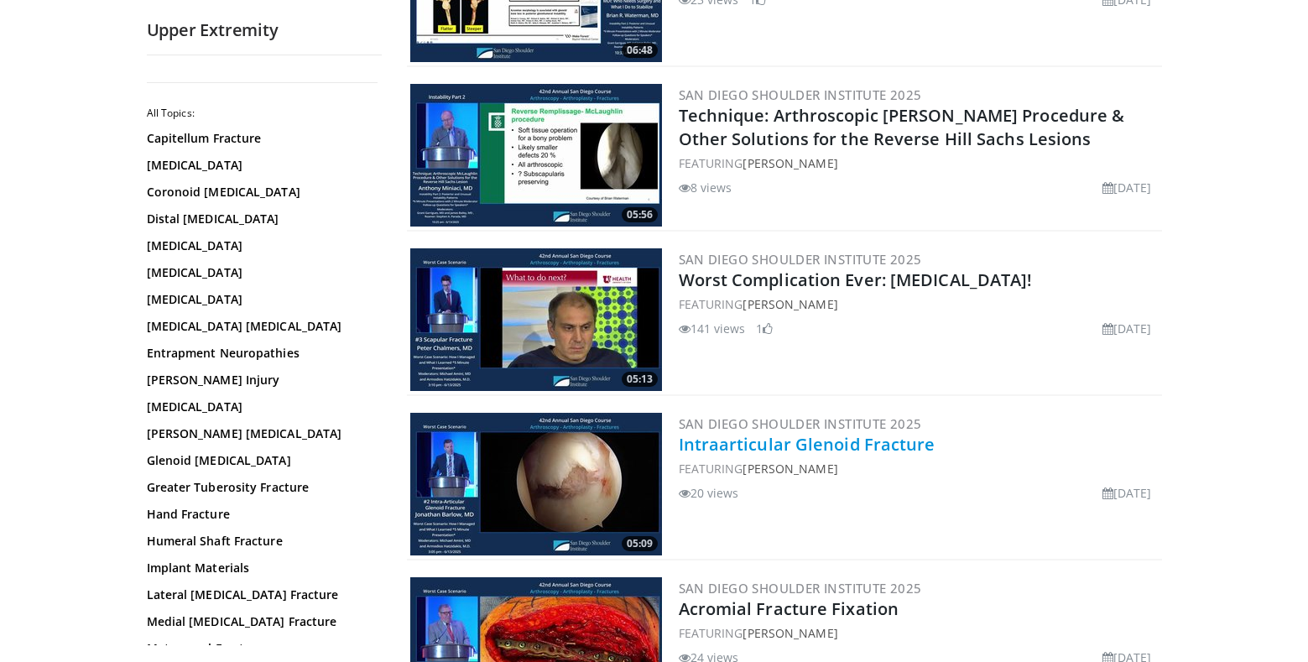
click at [778, 433] on link "Intraarticular Glenoid Fracture" at bounding box center [807, 444] width 257 height 23
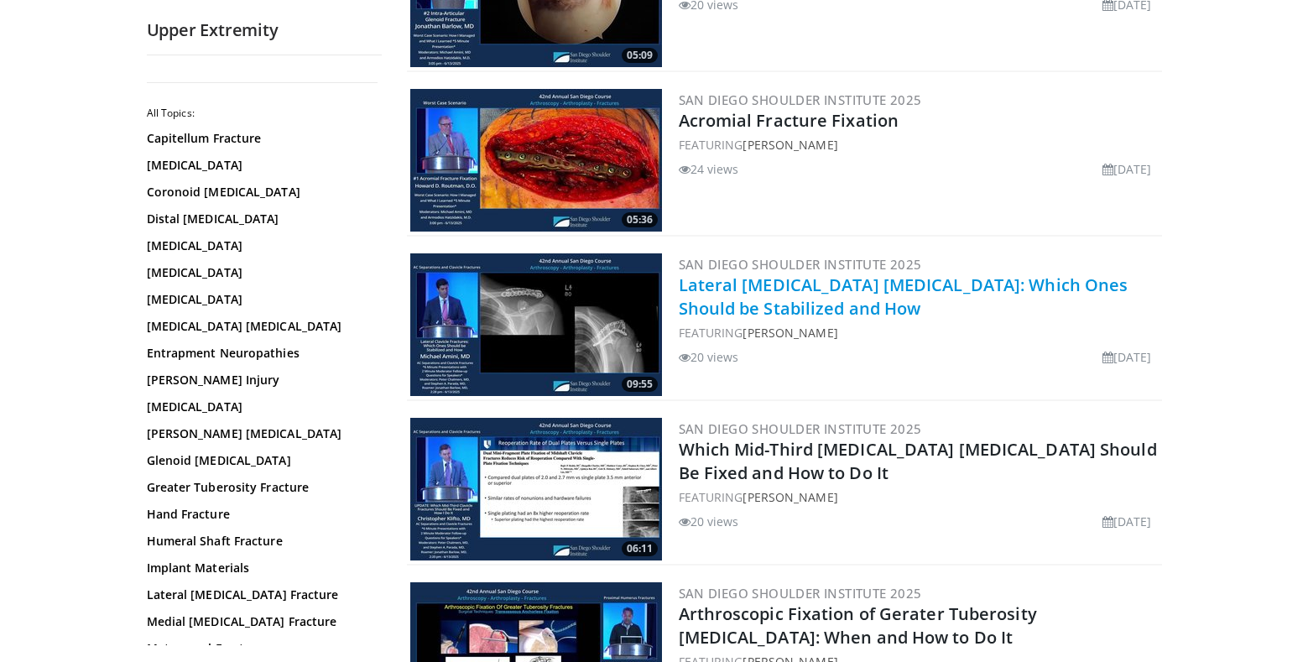
scroll to position [3271, 0]
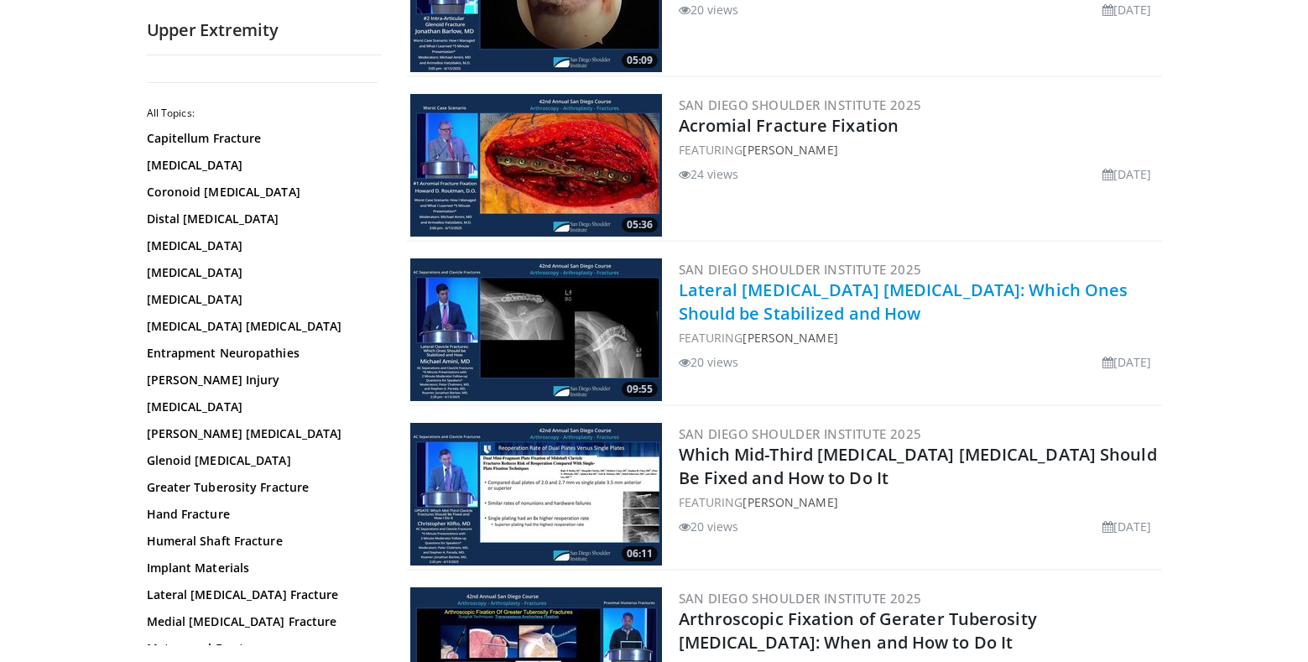
click at [792, 279] on link "Lateral Clavicle Fractures: Which Ones Should be Stabilized and How" at bounding box center [904, 302] width 450 height 46
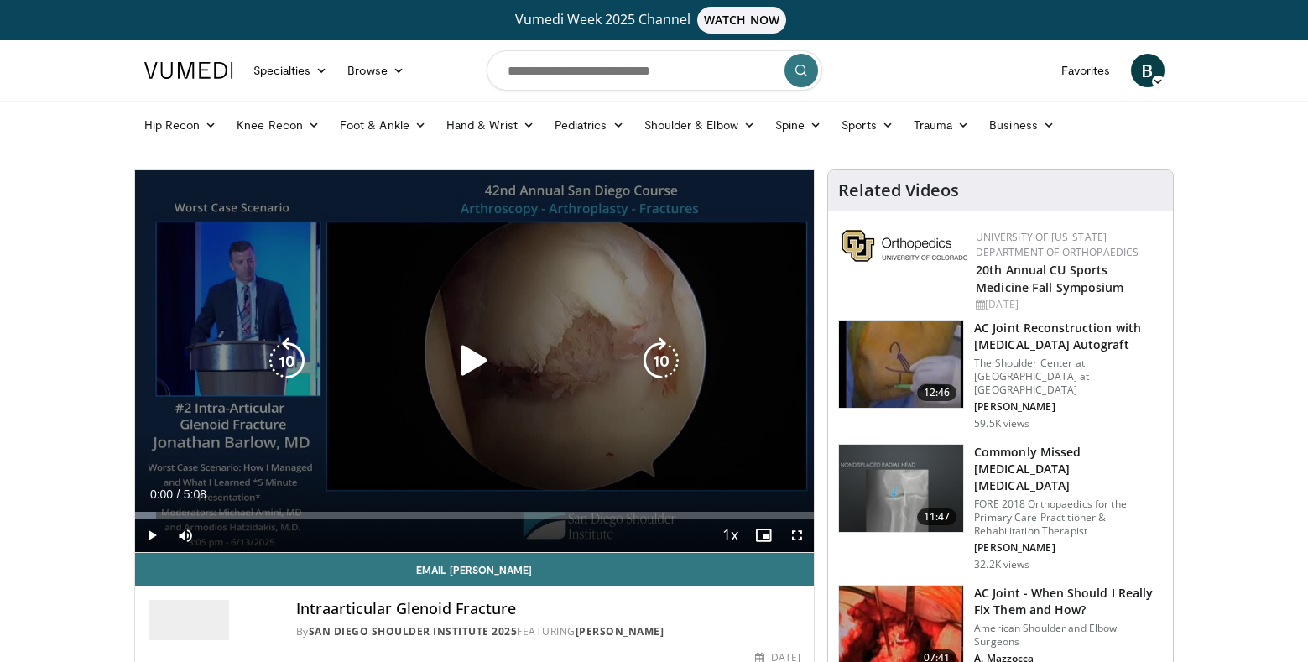
click at [468, 359] on icon "Video Player" at bounding box center [473, 360] width 47 height 47
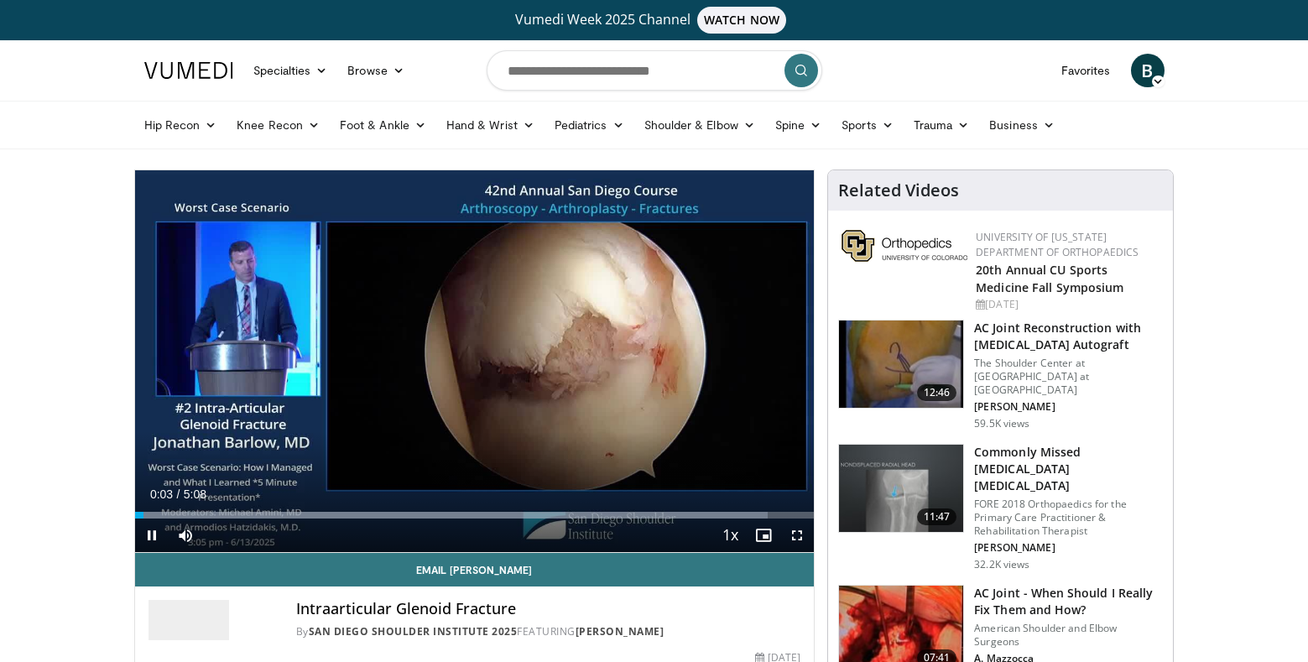
click at [794, 537] on span "Video Player" at bounding box center [797, 535] width 34 height 34
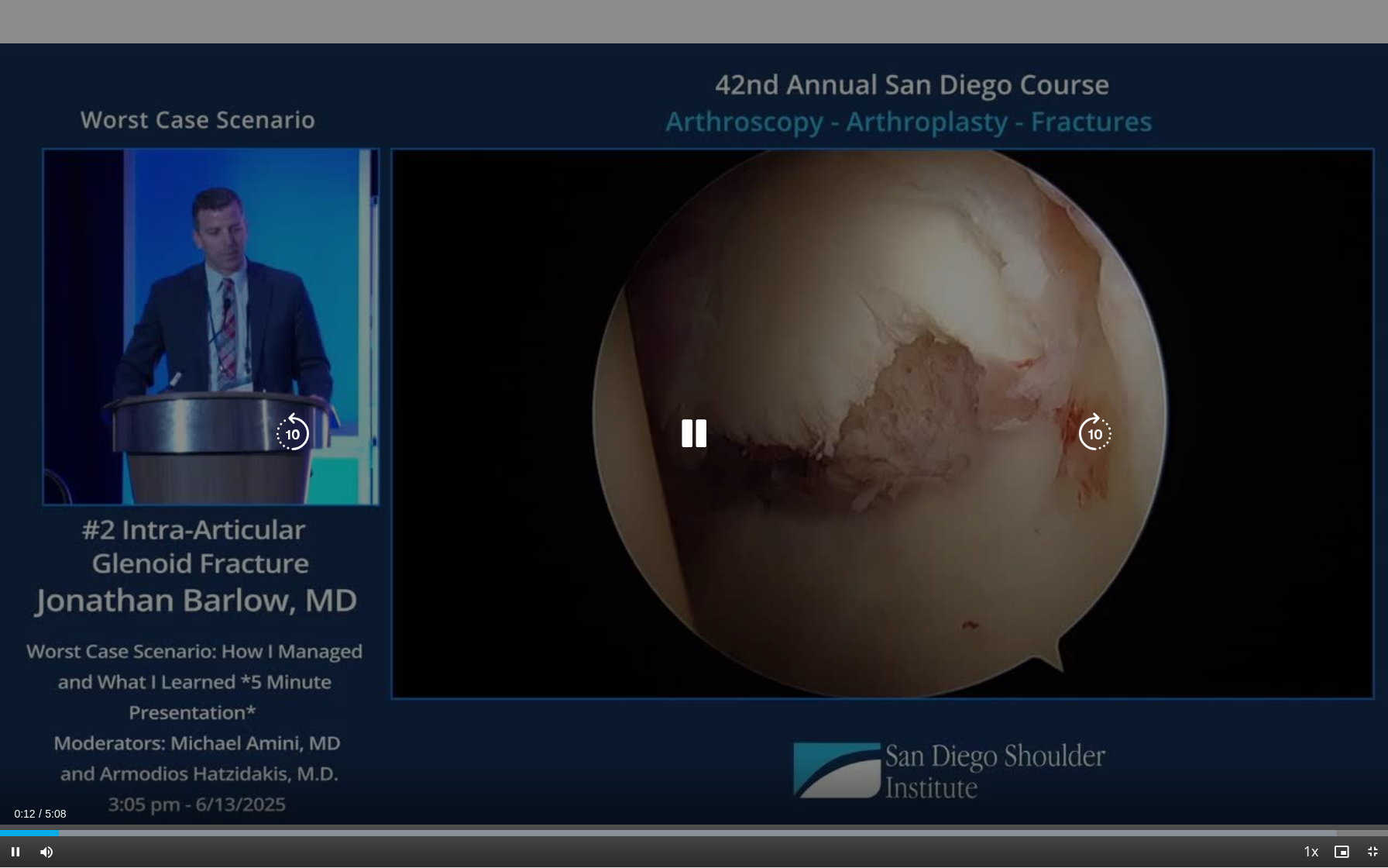
click at [688, 426] on icon "Video Player" at bounding box center [694, 433] width 43 height 43
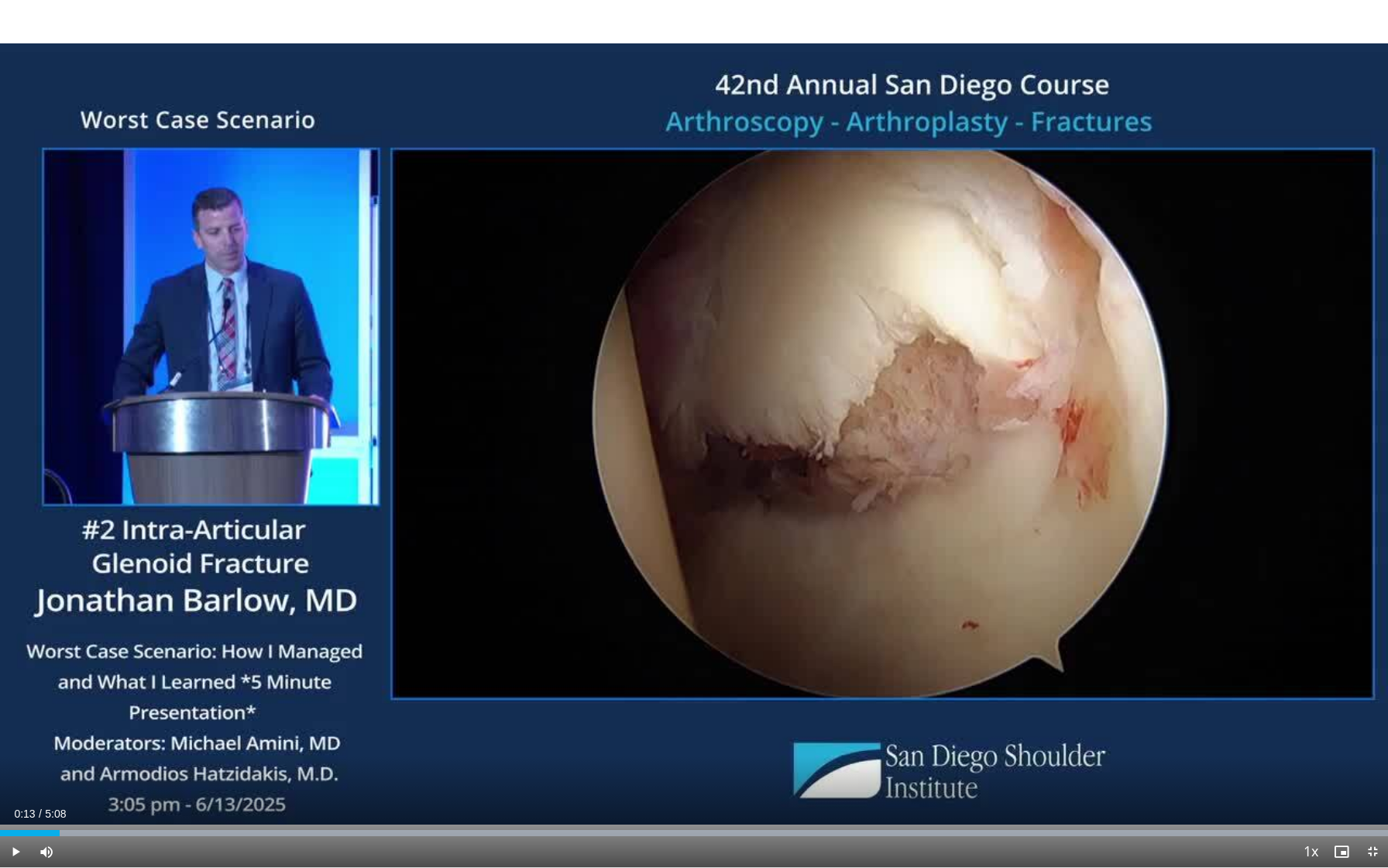
click at [12, 610] on span "Video Player" at bounding box center [16, 851] width 31 height 31
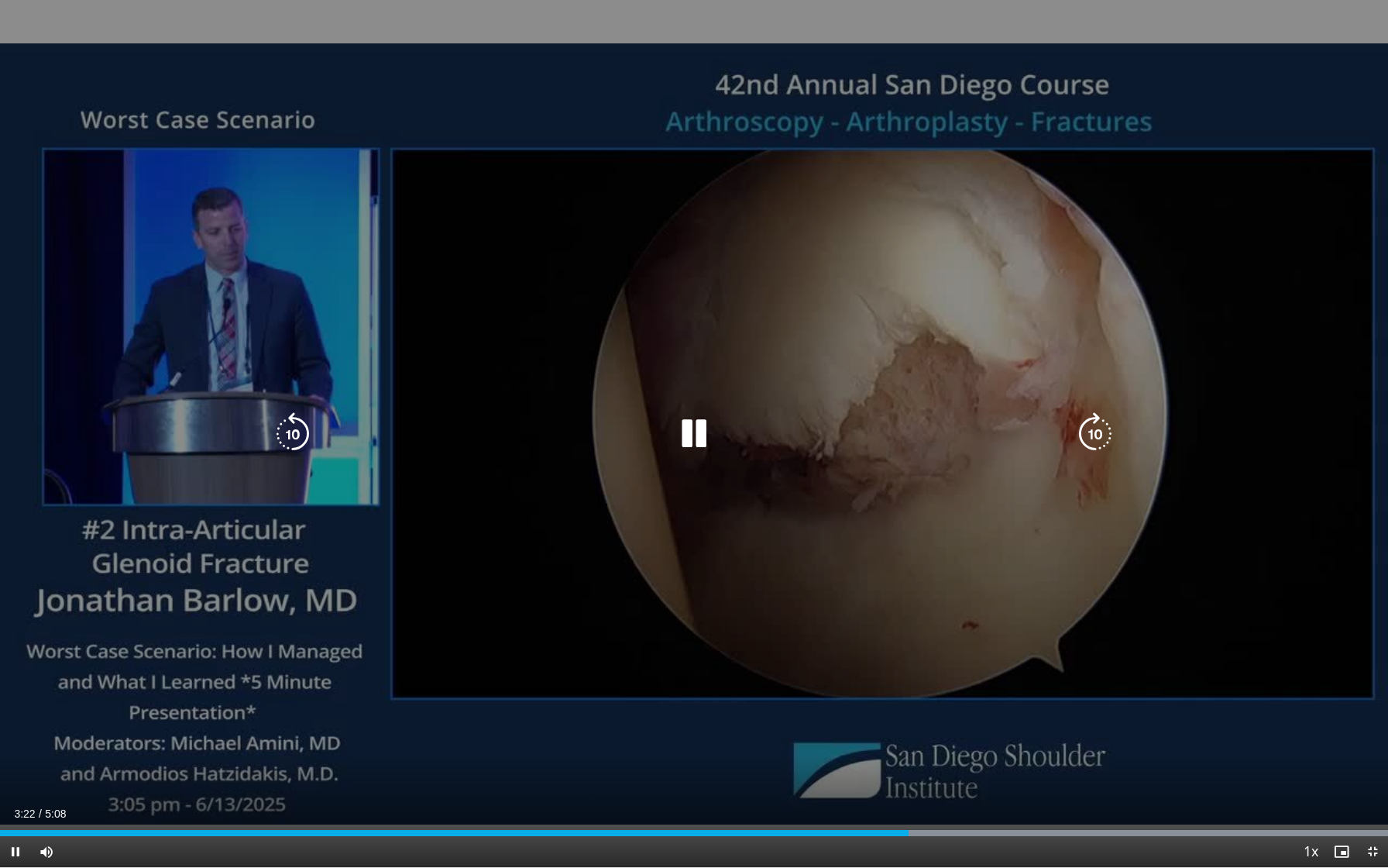
click at [694, 428] on icon "Video Player" at bounding box center [694, 433] width 43 height 43
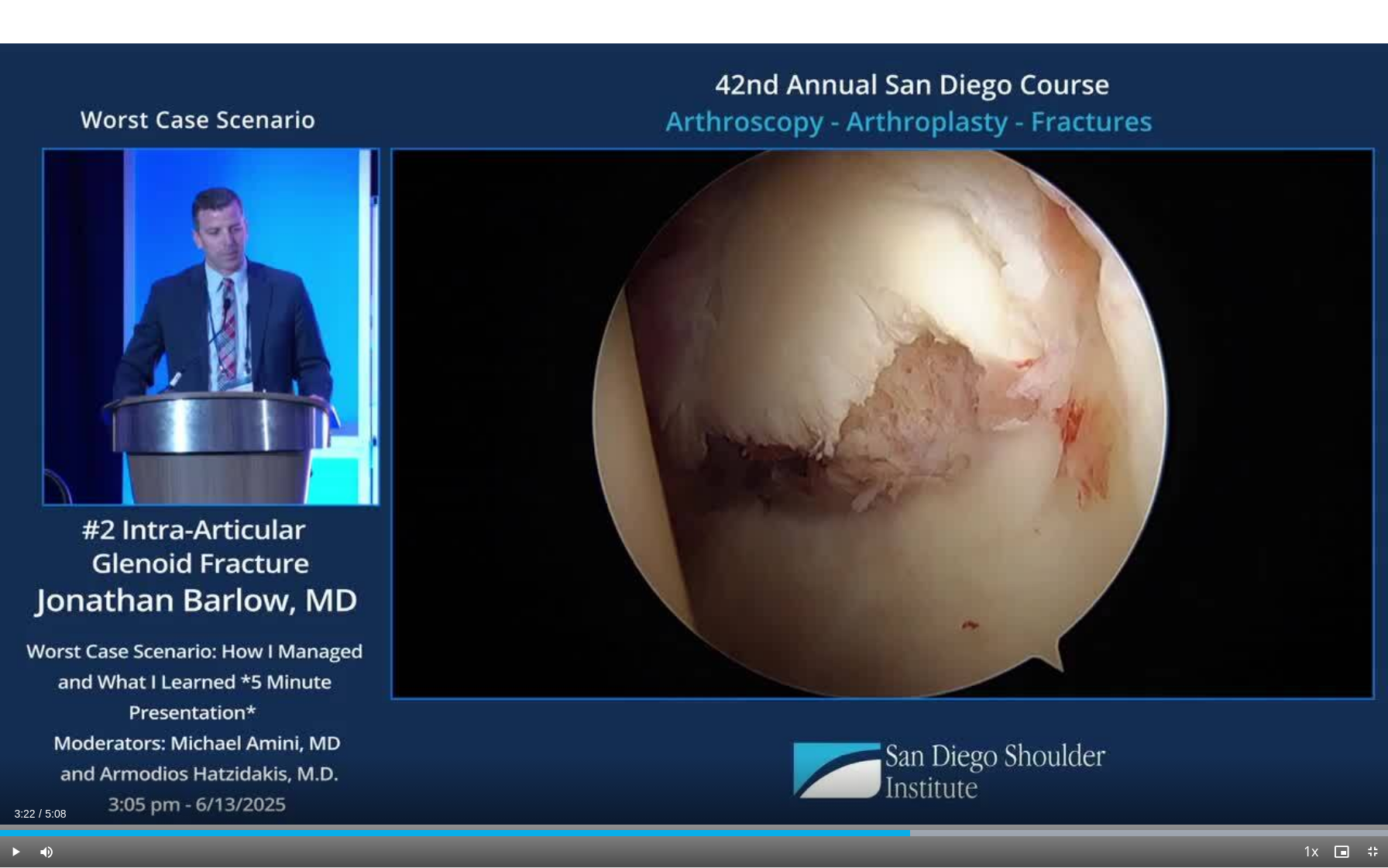
click at [17, 610] on span "Video Player" at bounding box center [16, 851] width 31 height 31
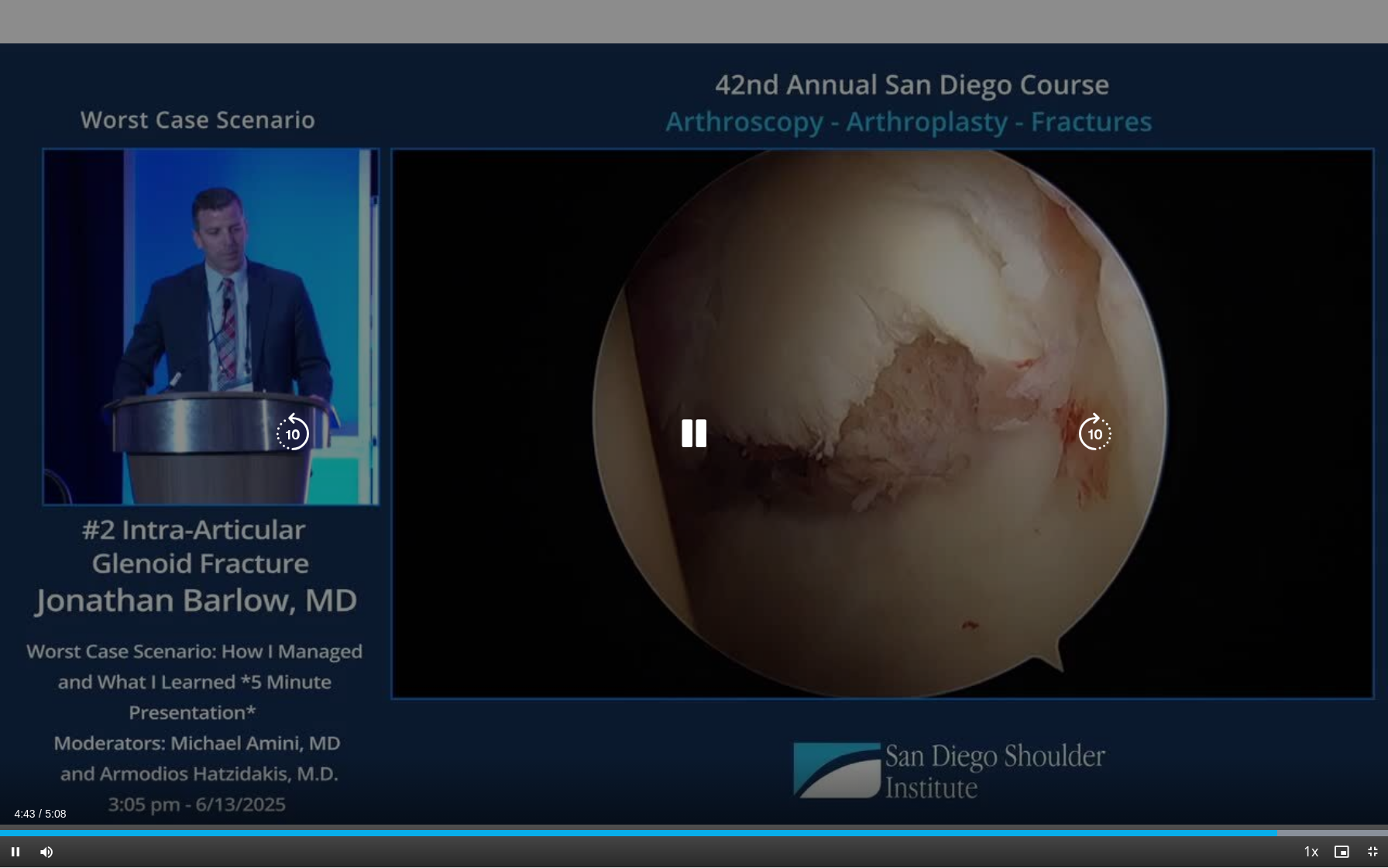
click at [706, 428] on icon "Video Player" at bounding box center [694, 433] width 43 height 43
click at [696, 430] on icon "Video Player" at bounding box center [694, 433] width 43 height 43
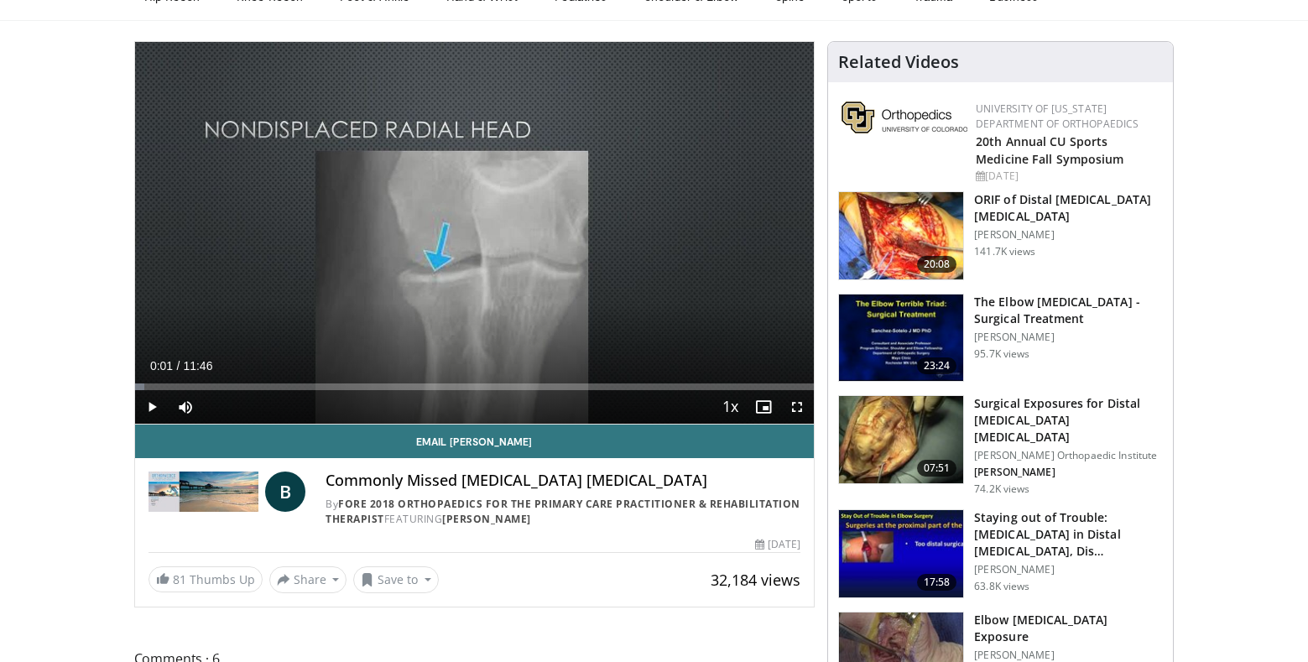
scroll to position [128, 0]
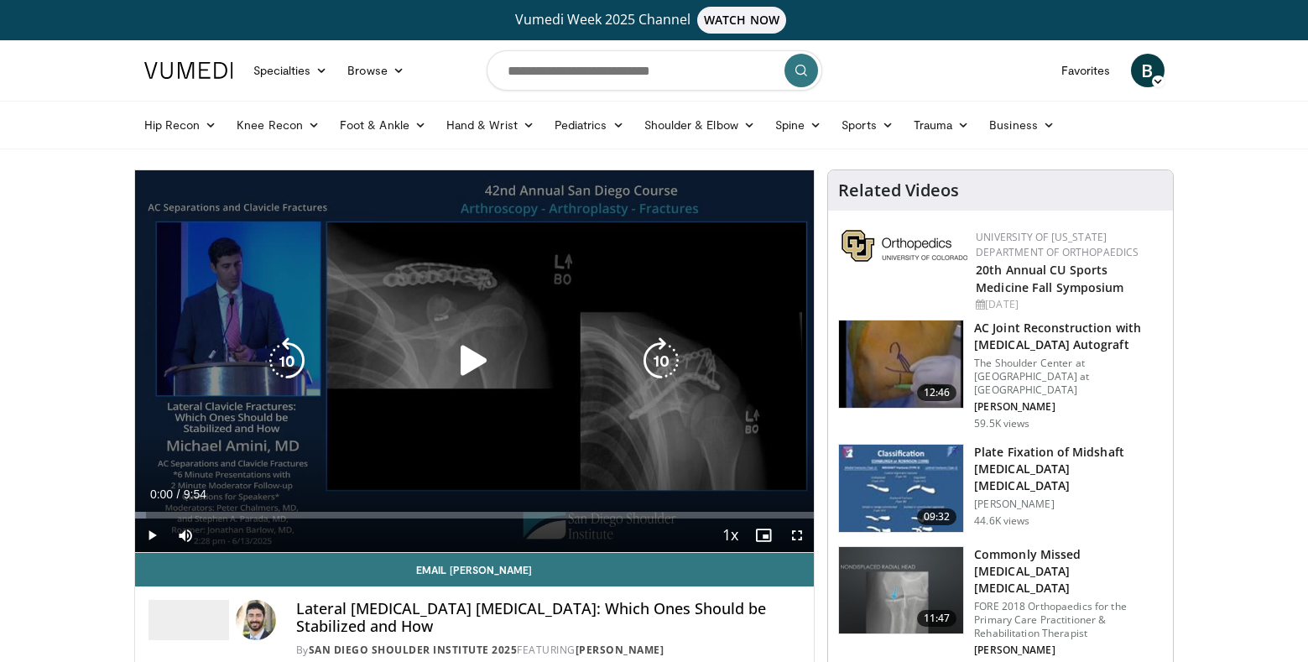
click at [478, 359] on icon "Video Player" at bounding box center [473, 360] width 47 height 47
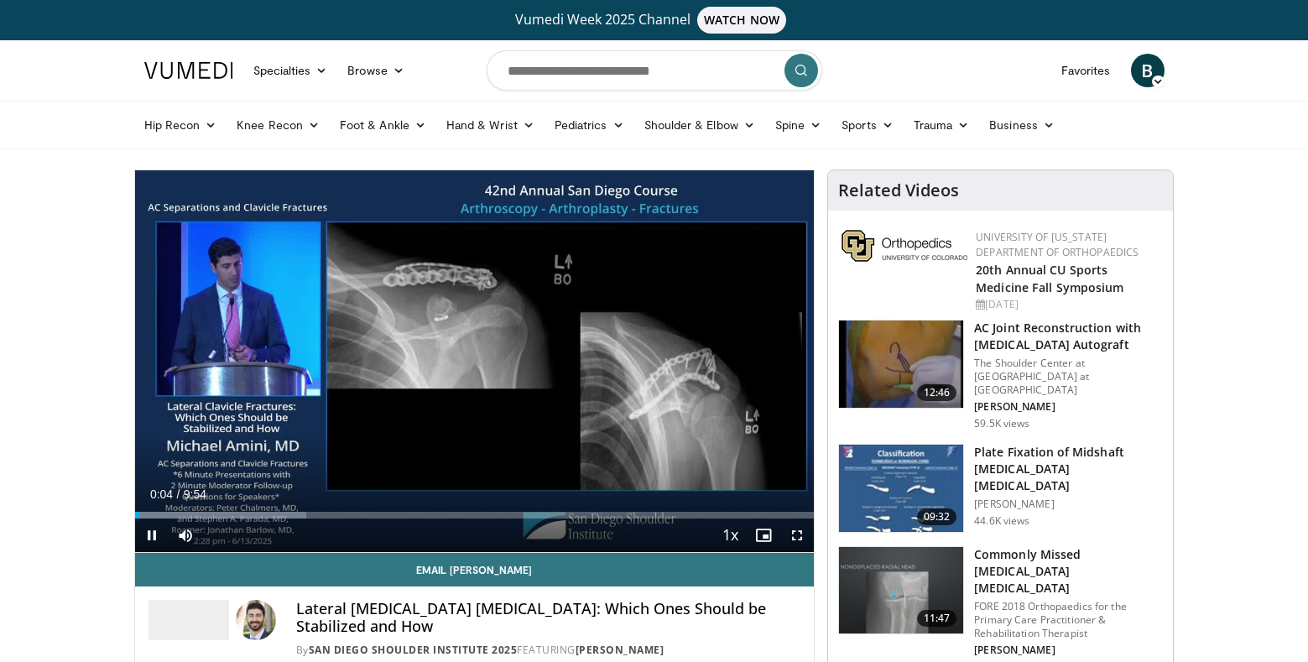
click at [801, 534] on span "Video Player" at bounding box center [797, 535] width 34 height 34
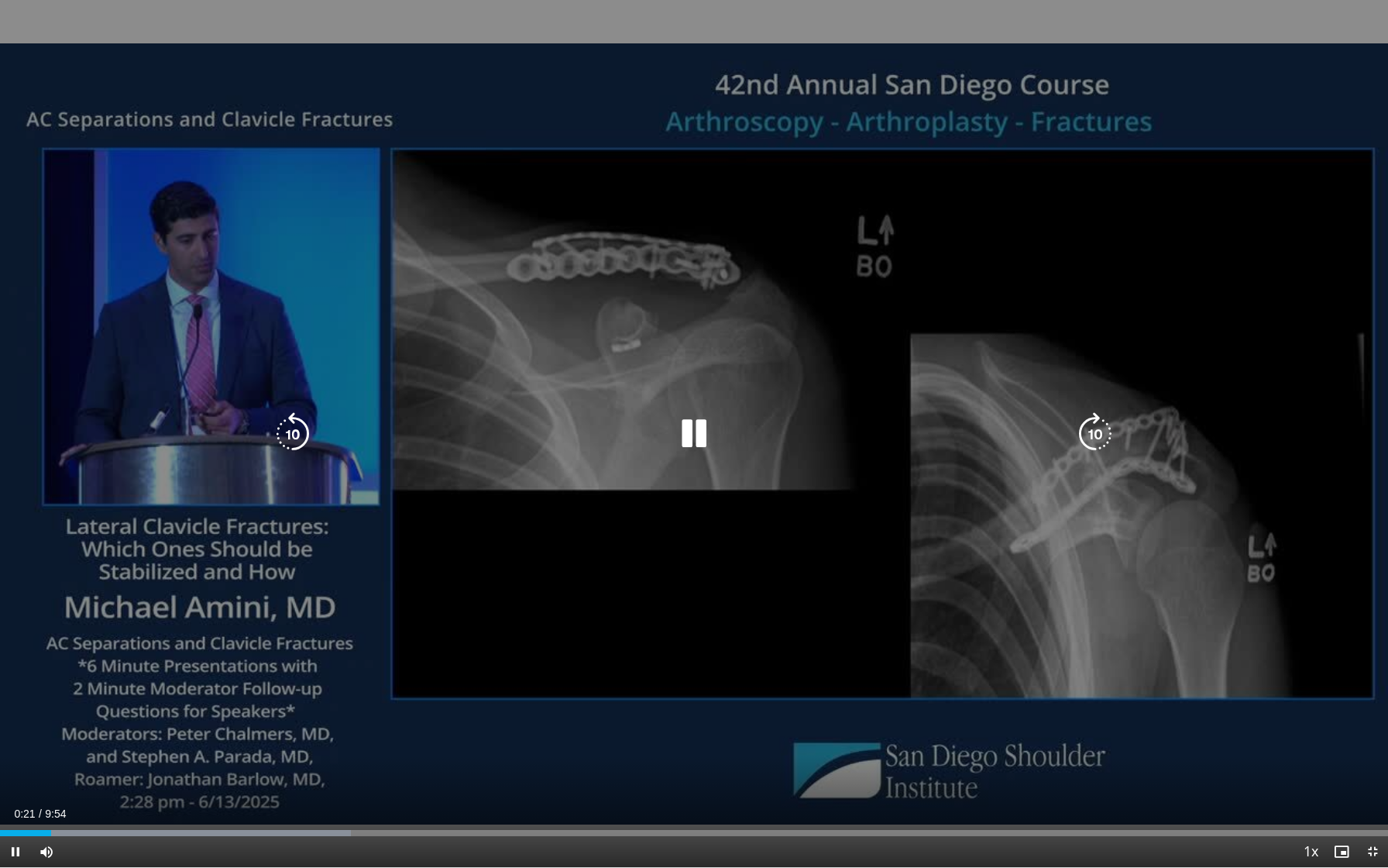
click at [696, 447] on icon "Video Player" at bounding box center [694, 433] width 43 height 43
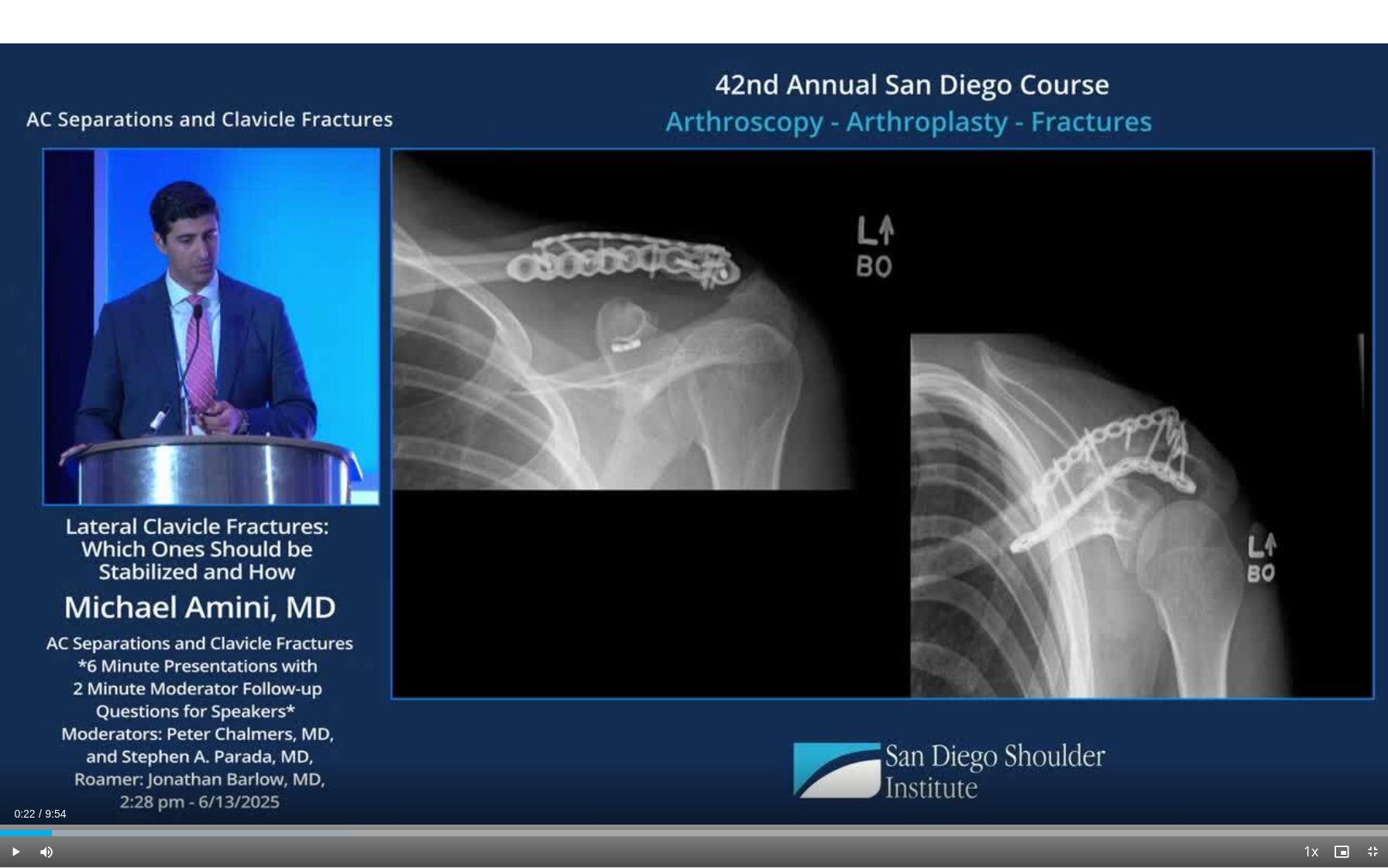
click at [696, 447] on div "10 seconds Tap to unmute" at bounding box center [694, 433] width 1388 height 867
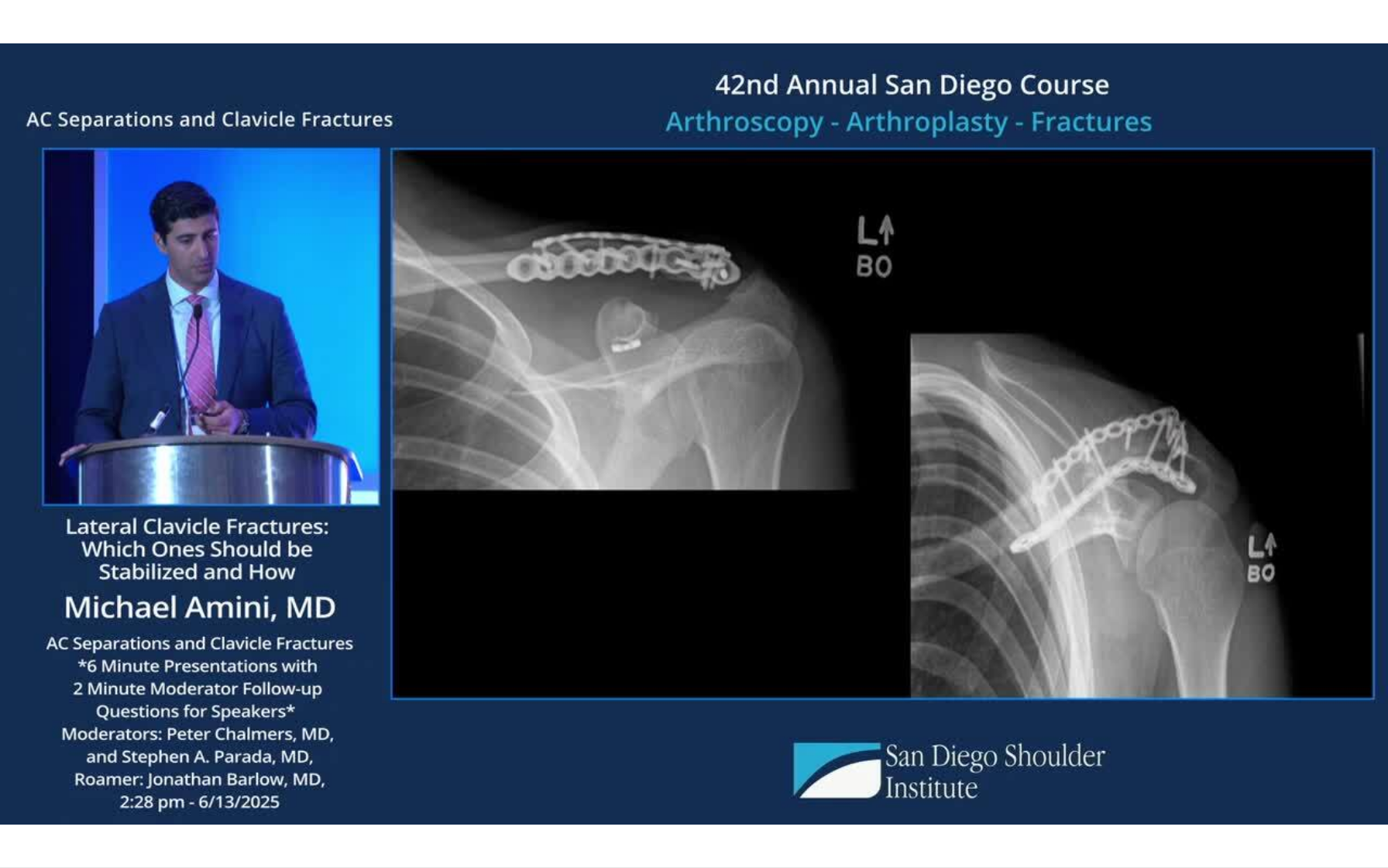
click at [696, 447] on div "10 seconds Tap to unmute" at bounding box center [694, 433] width 1388 height 867
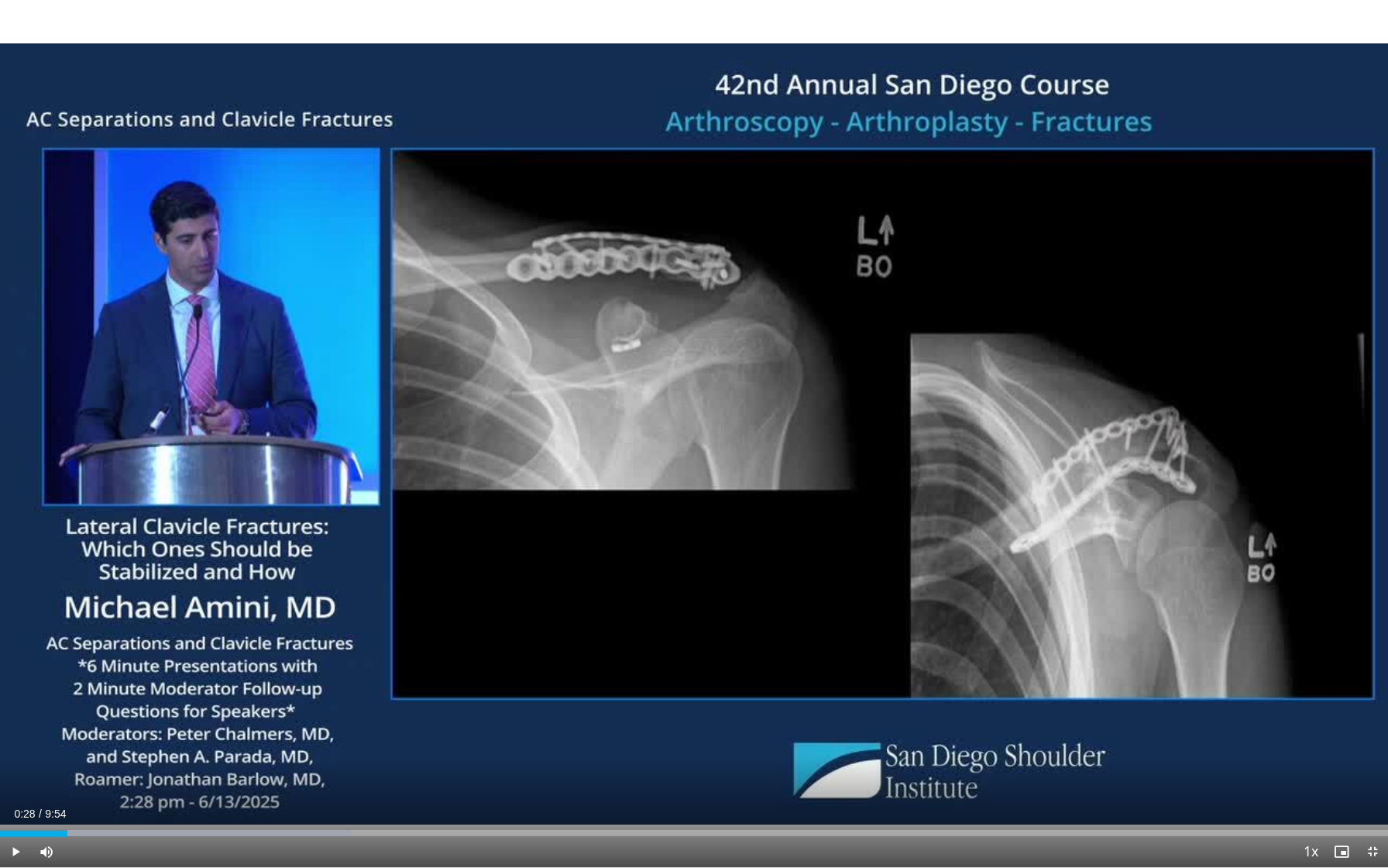
click at [696, 447] on div "10 seconds Tap to unmute" at bounding box center [694, 433] width 1388 height 867
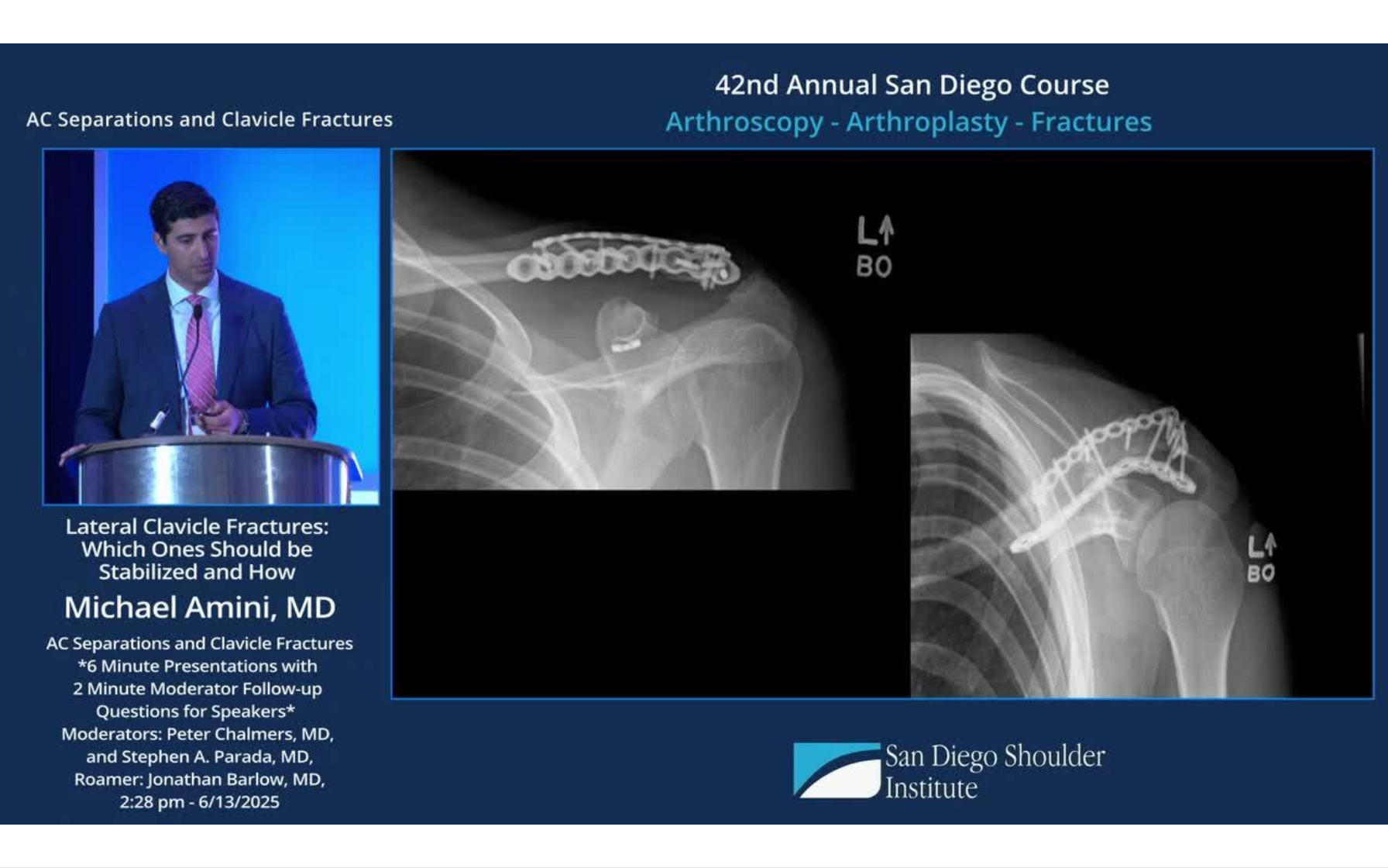
click at [696, 447] on div "10 seconds Tap to unmute" at bounding box center [694, 433] width 1388 height 867
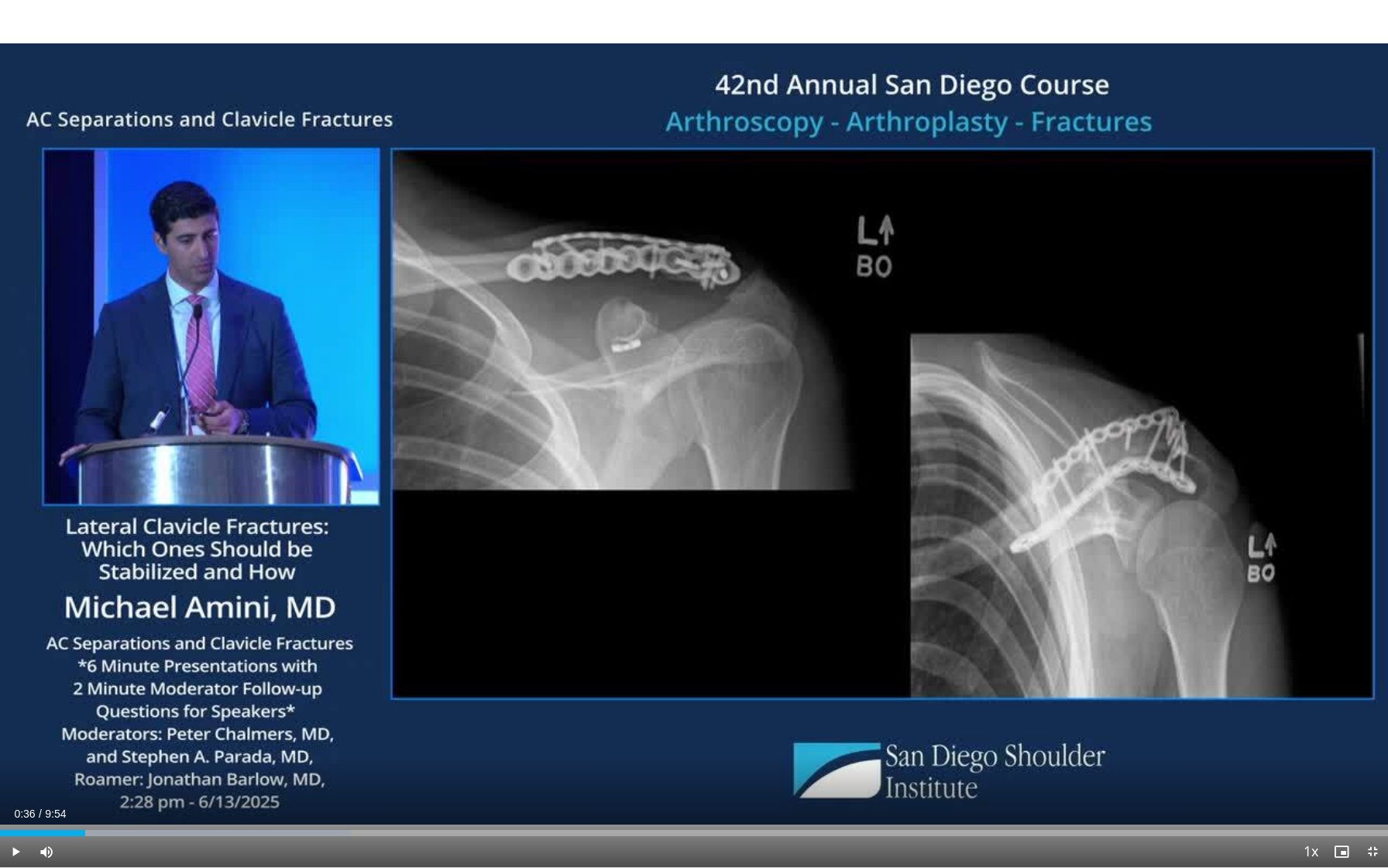
click at [696, 447] on div "10 seconds Tap to unmute" at bounding box center [694, 433] width 1388 height 867
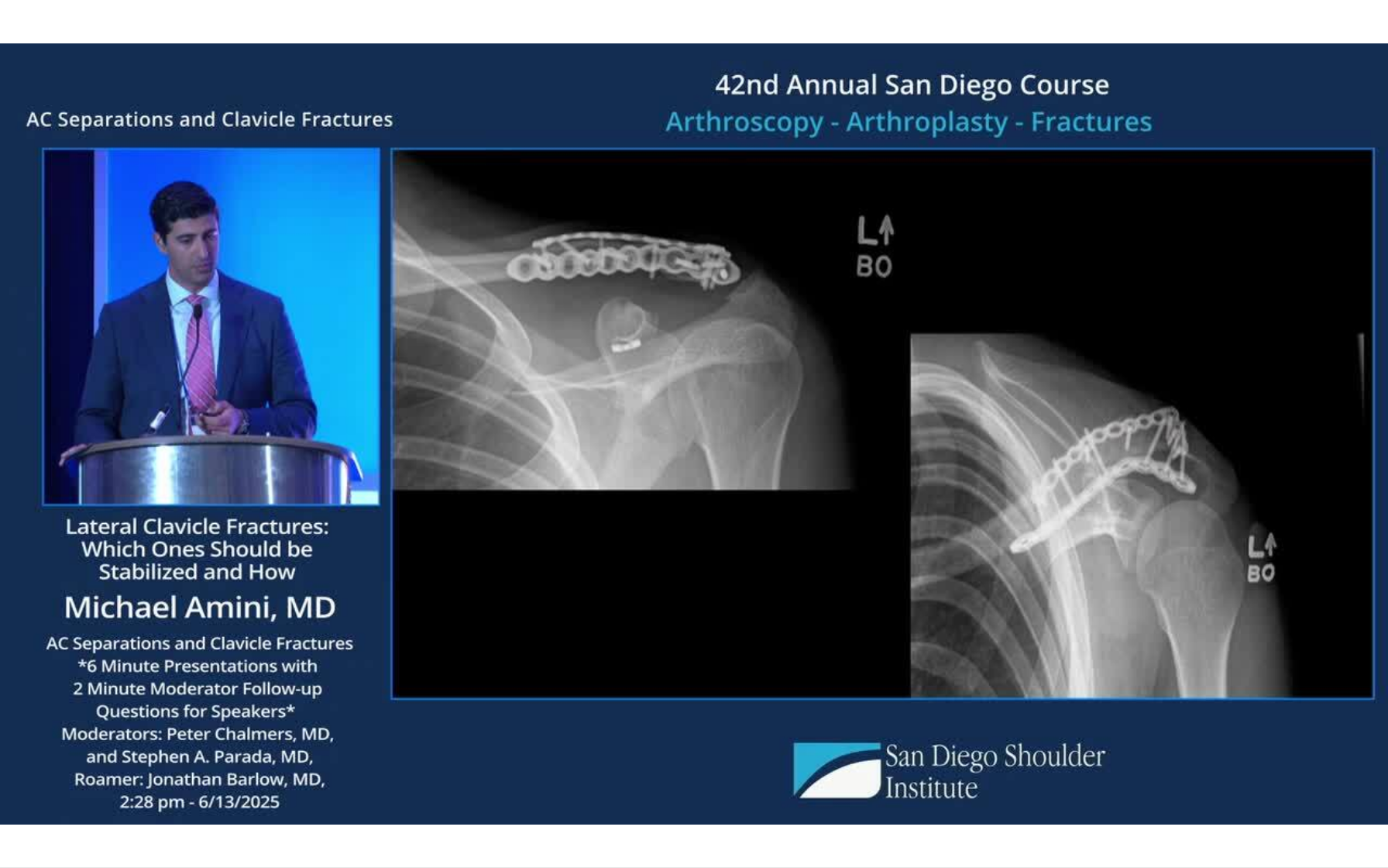
click at [696, 447] on div "10 seconds Tap to unmute" at bounding box center [694, 433] width 1388 height 867
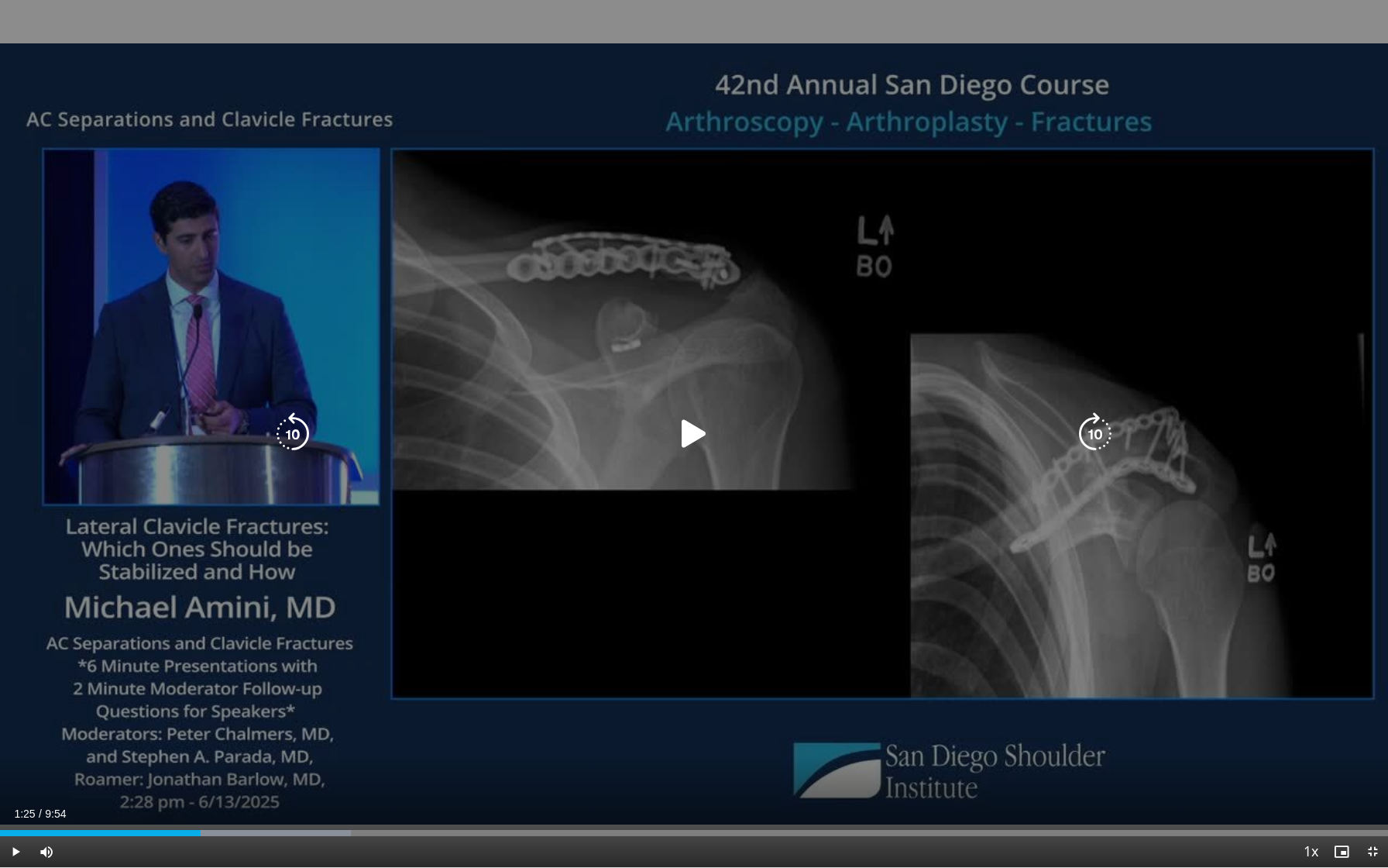
click at [692, 430] on icon "Video Player" at bounding box center [694, 433] width 43 height 43
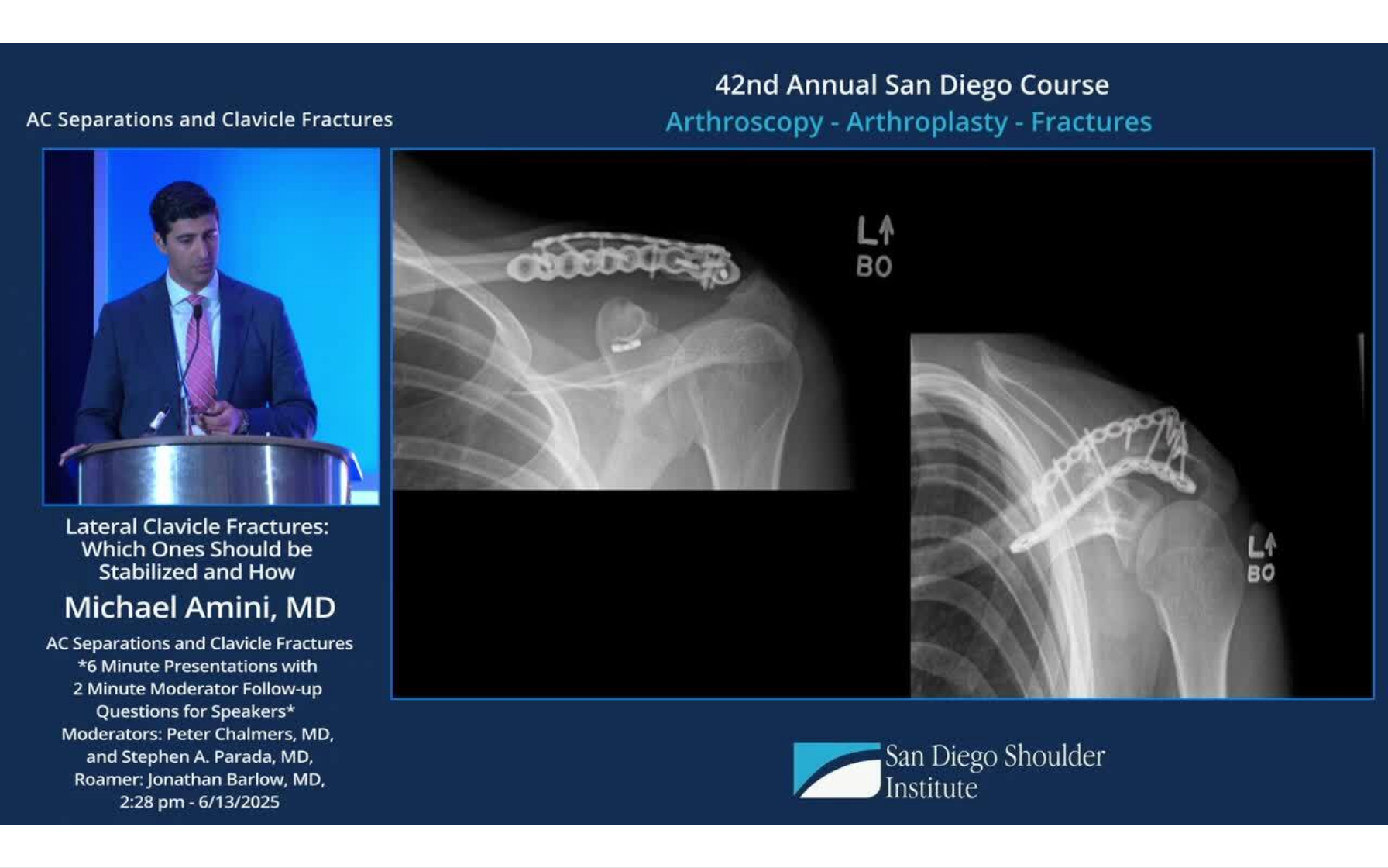
click at [692, 430] on div "10 seconds Tap to unmute" at bounding box center [694, 433] width 1388 height 867
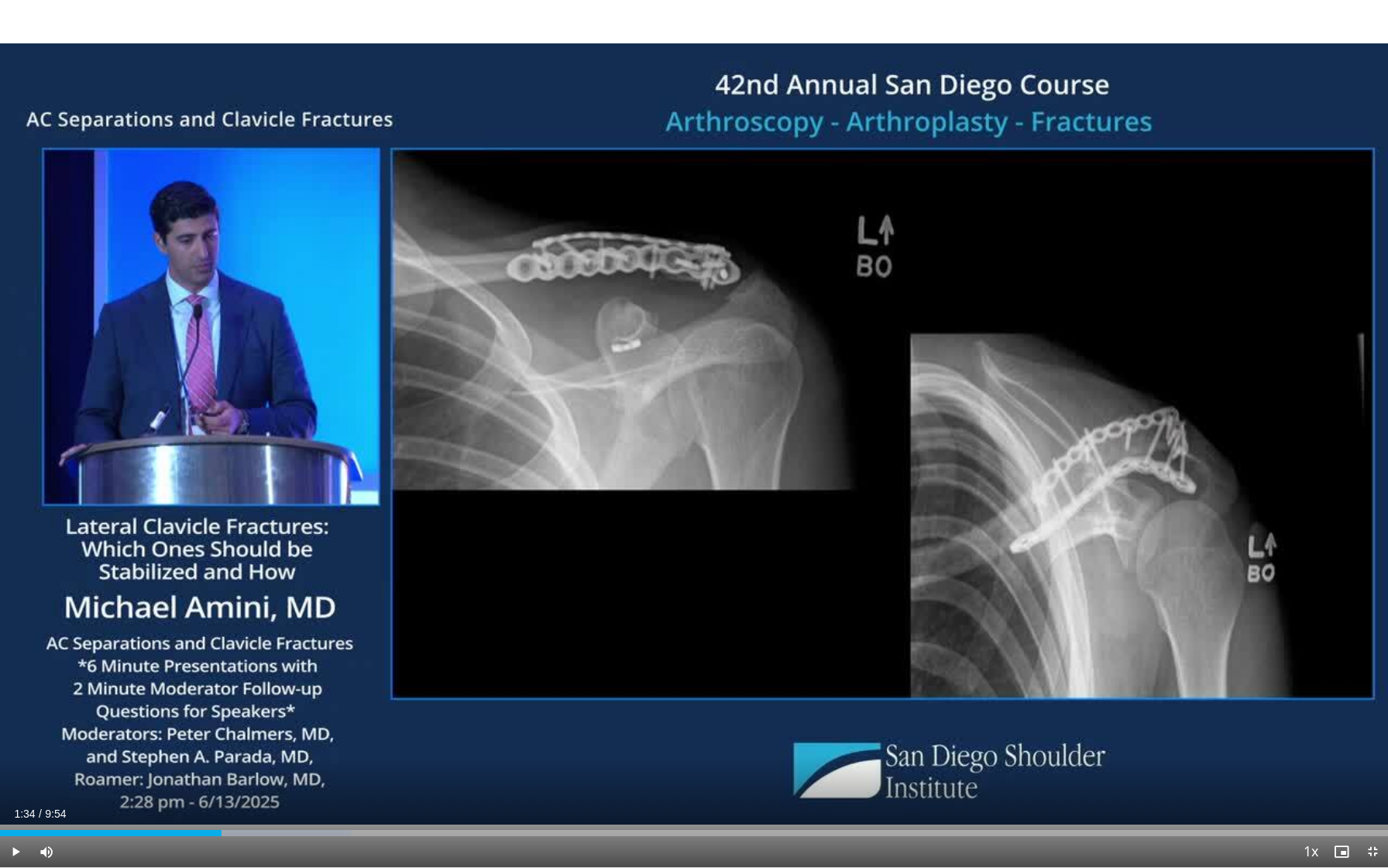
click at [692, 430] on div "10 seconds Tap to unmute" at bounding box center [694, 433] width 1388 height 867
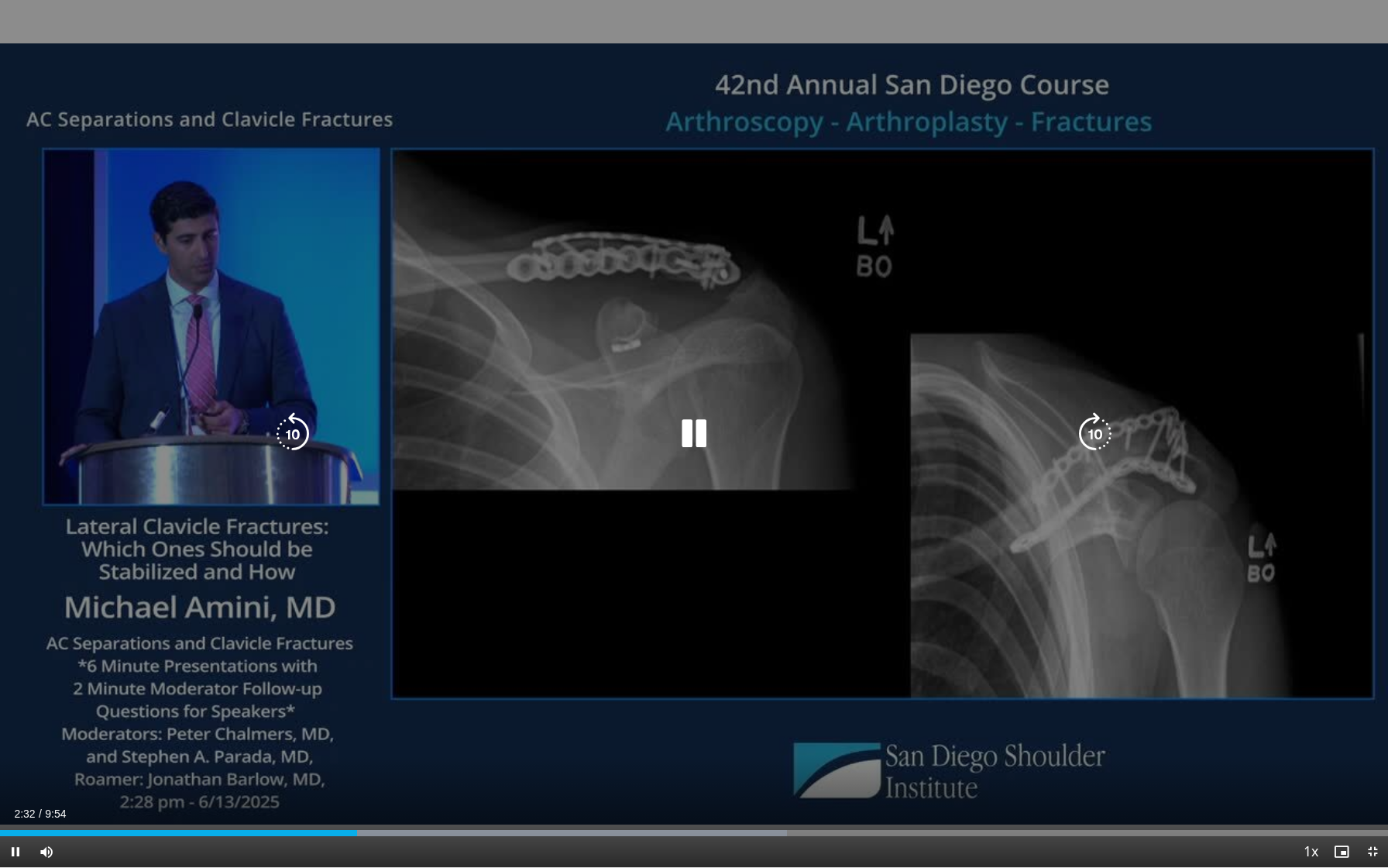
click at [689, 435] on icon "Video Player" at bounding box center [694, 433] width 43 height 43
